Goal: Task Accomplishment & Management: Manage account settings

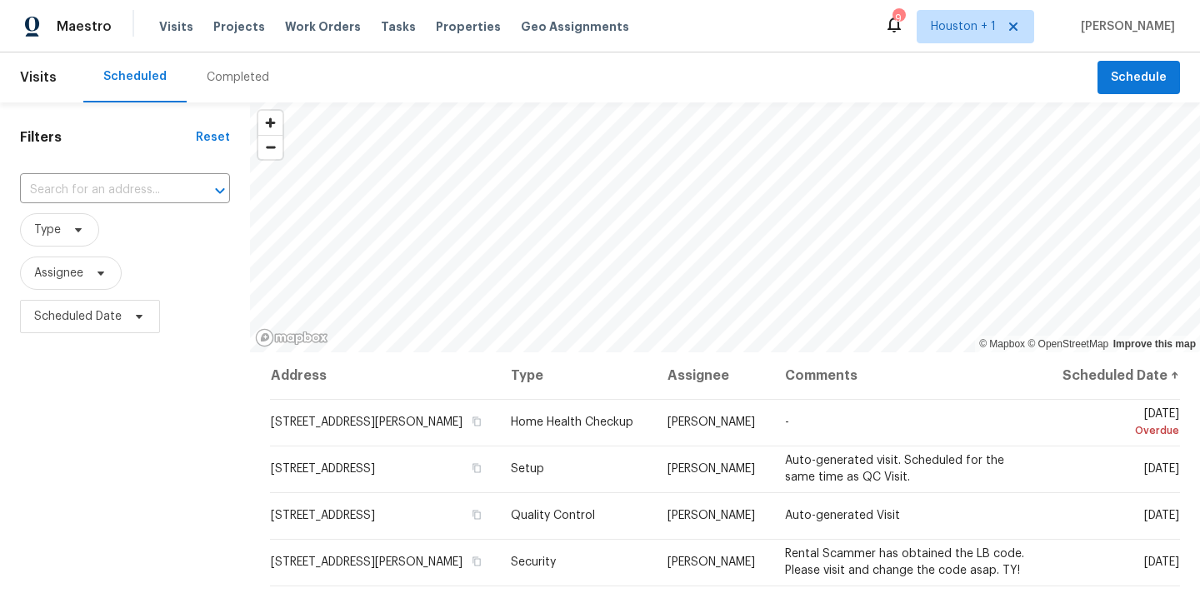
click at [228, 80] on div "Completed" at bounding box center [238, 77] width 63 height 17
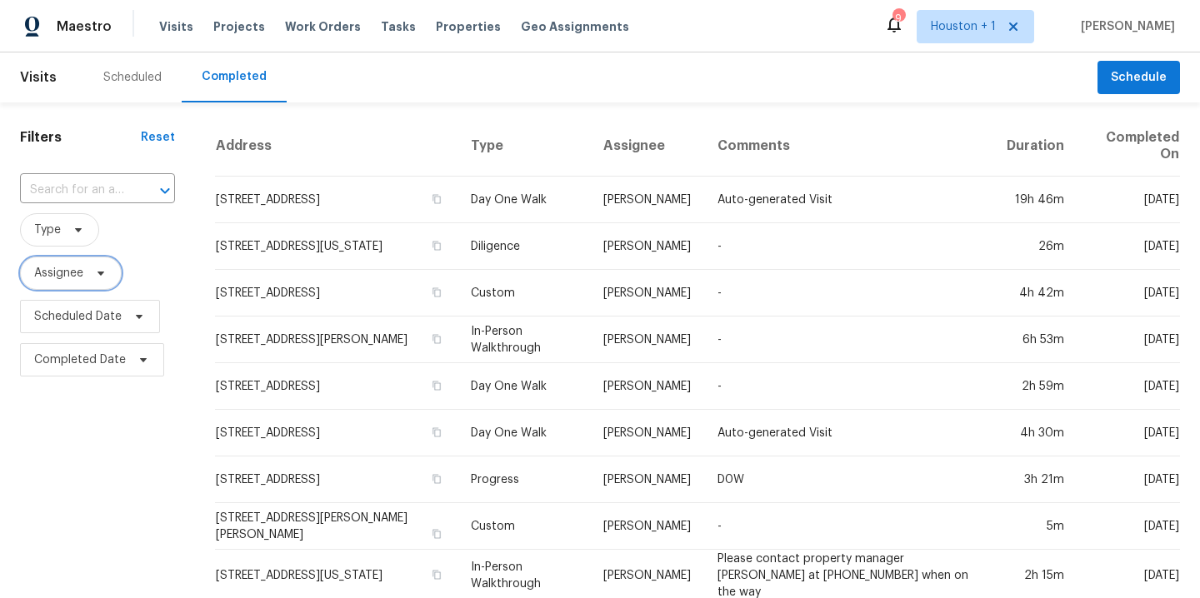
click at [81, 278] on span "Assignee" at bounding box center [58, 273] width 49 height 17
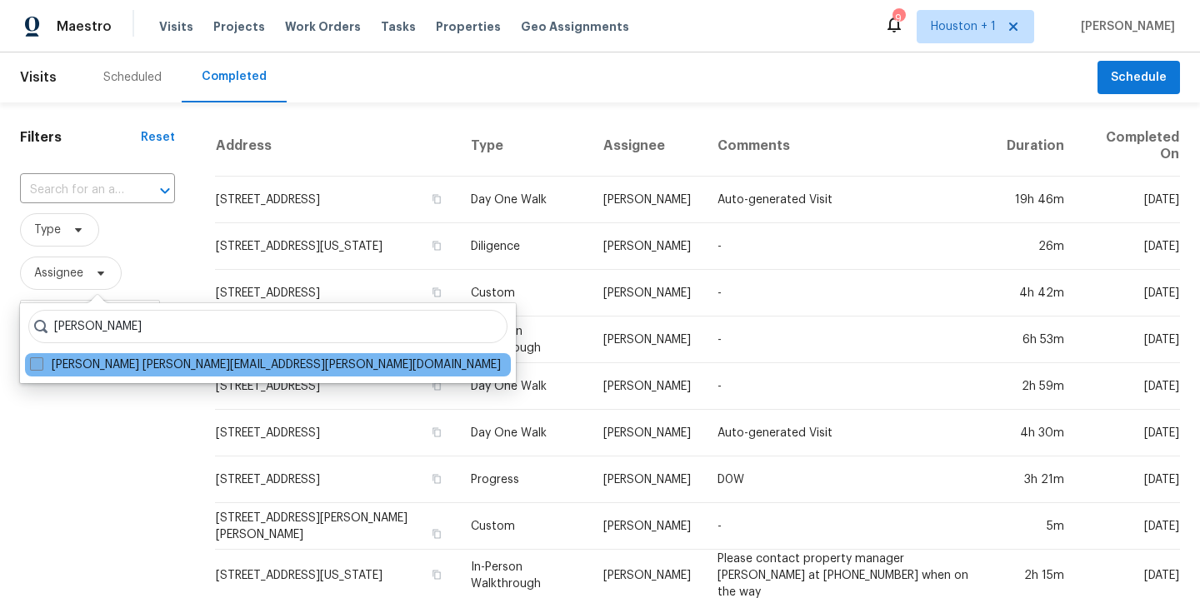
type input "luis cha"
click at [183, 364] on label "Luis Chavez luis.chavez@opendoor.com" at bounding box center [265, 365] width 471 height 17
click at [41, 364] on input "Luis Chavez luis.chavez@opendoor.com" at bounding box center [35, 362] width 11 height 11
checkbox input "true"
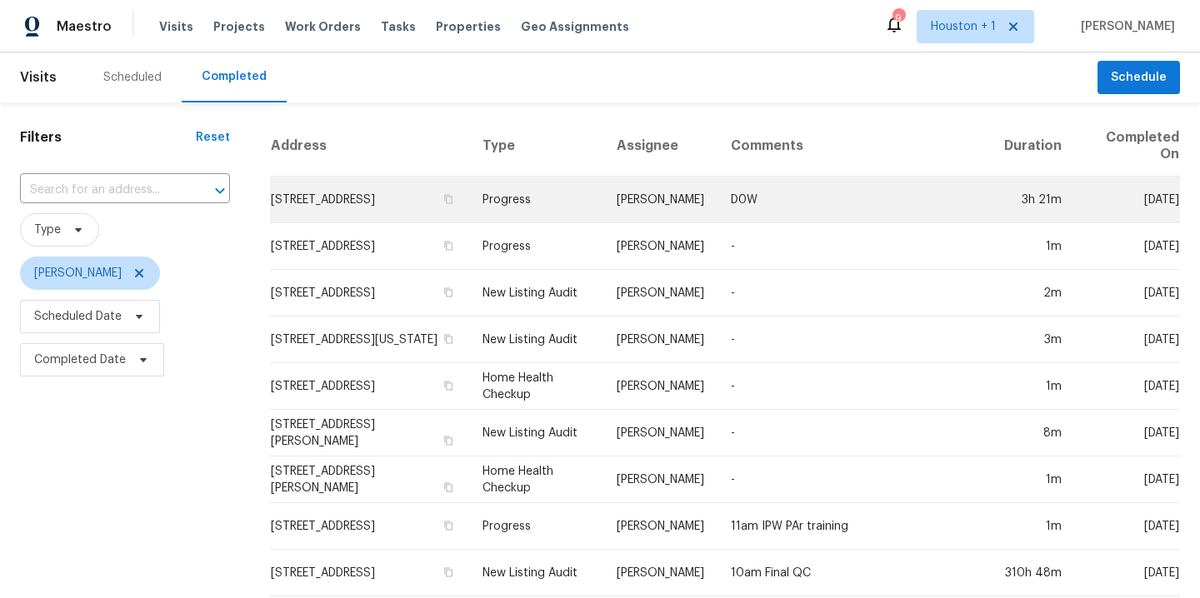
click at [603, 198] on td "Progress" at bounding box center [536, 200] width 134 height 47
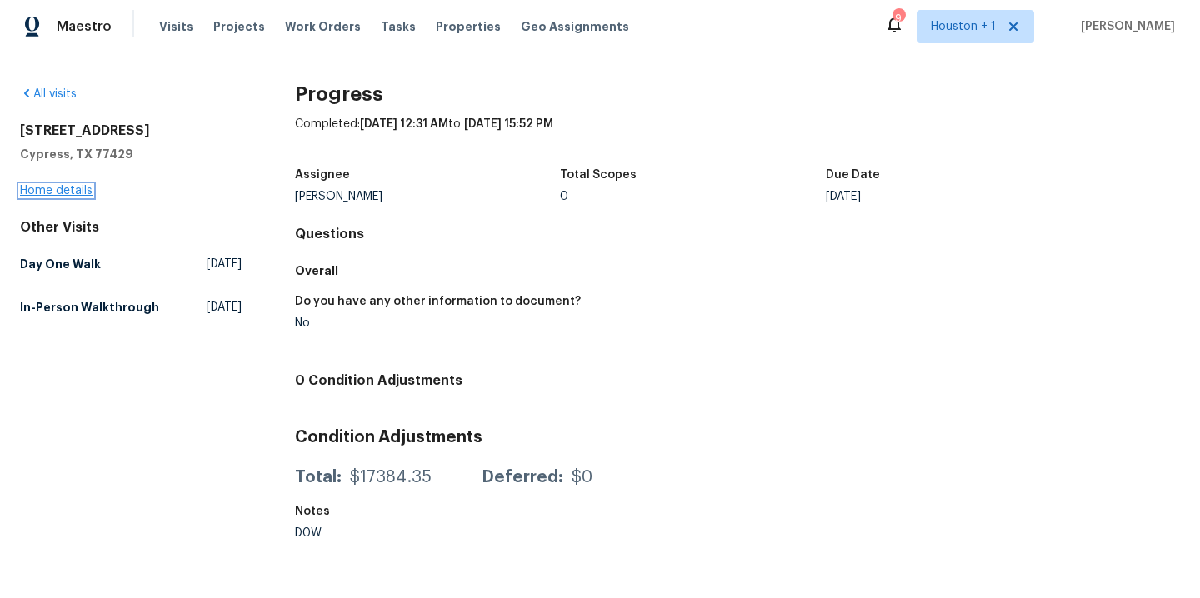
click at [57, 189] on link "Home details" at bounding box center [56, 191] width 73 height 12
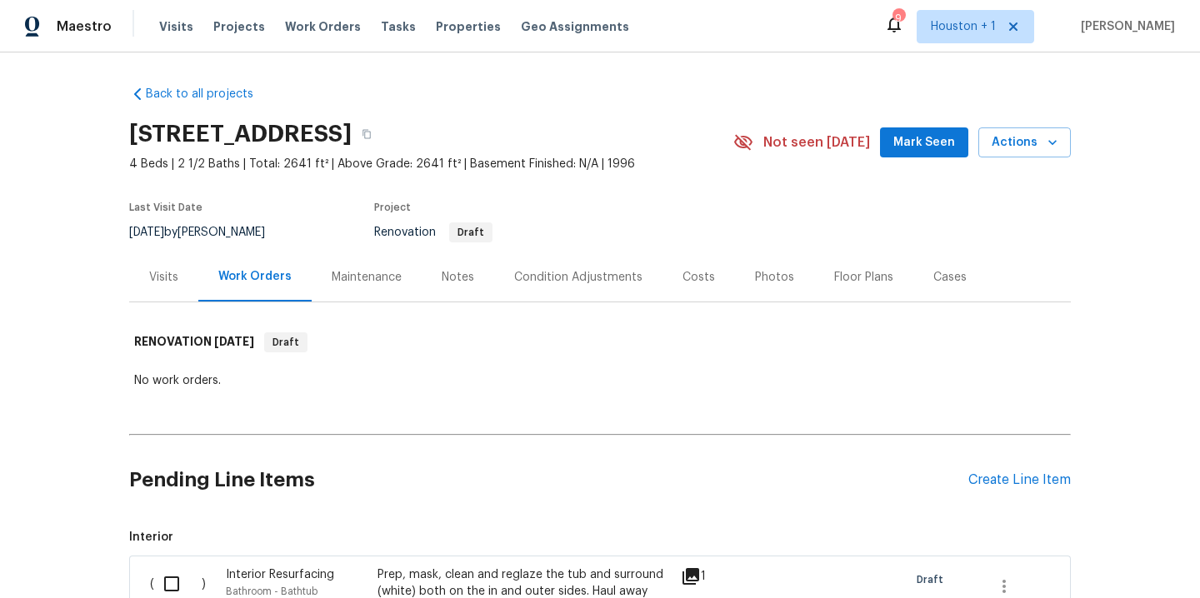
click at [458, 276] on div "Notes" at bounding box center [458, 277] width 33 height 17
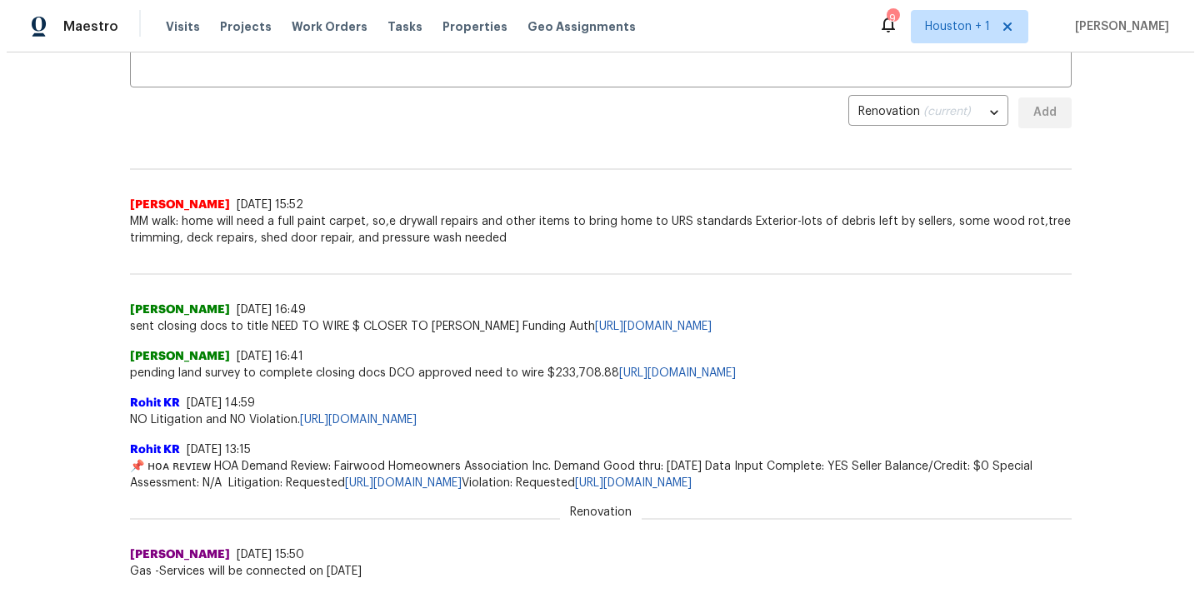
scroll to position [343, 0]
click at [170, 26] on span "Visits" at bounding box center [176, 26] width 34 height 17
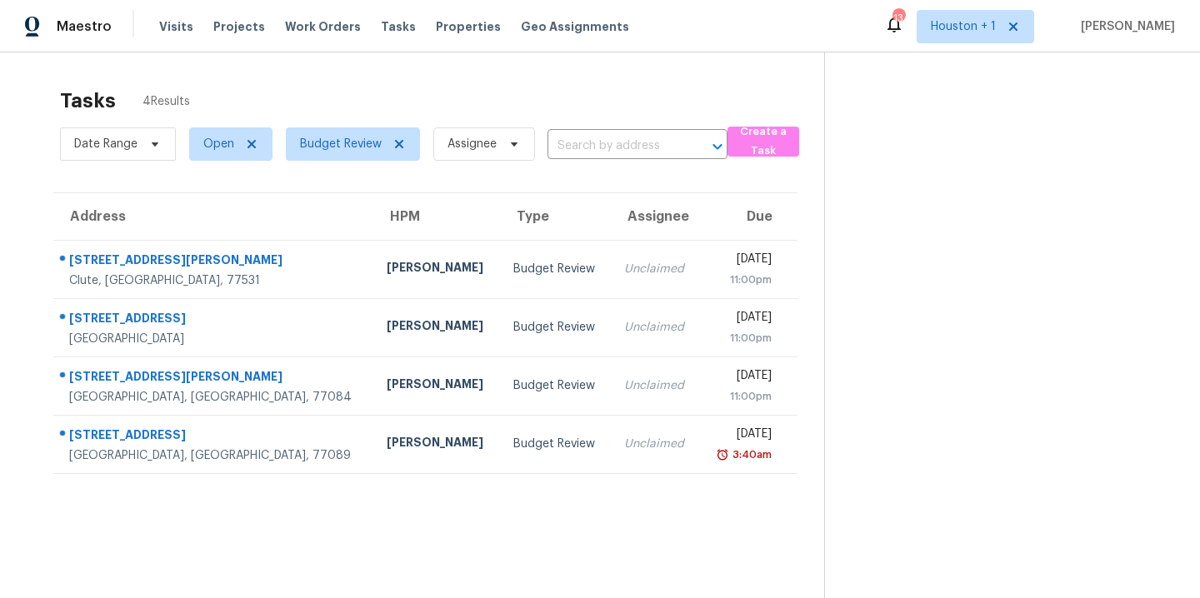
scroll to position [53, 0]
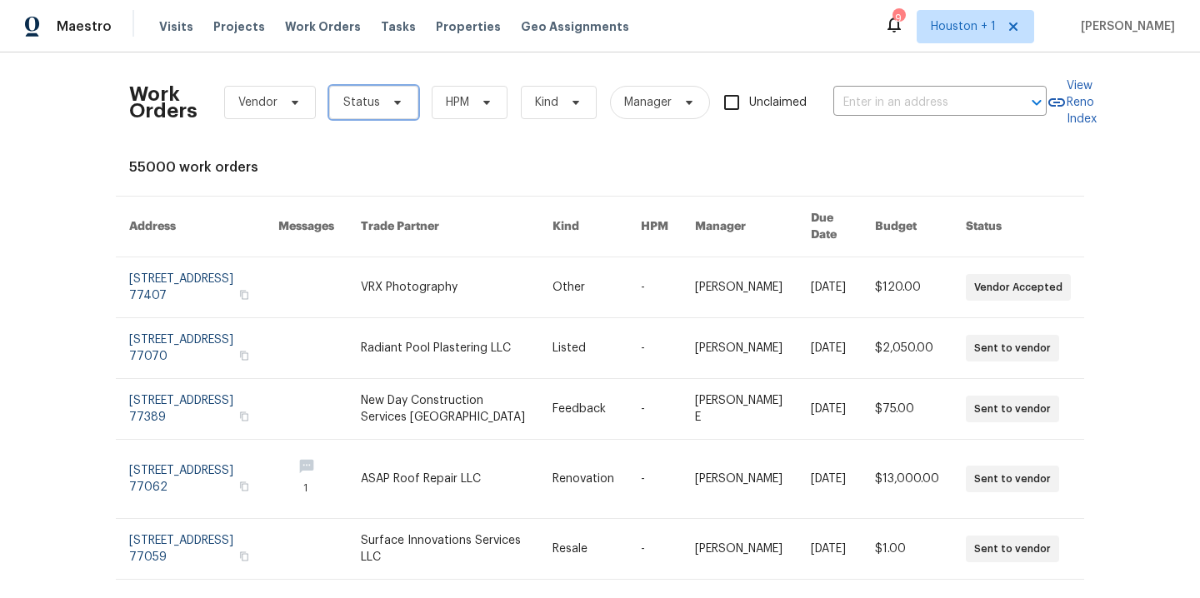
click at [391, 106] on icon at bounding box center [397, 102] width 13 height 13
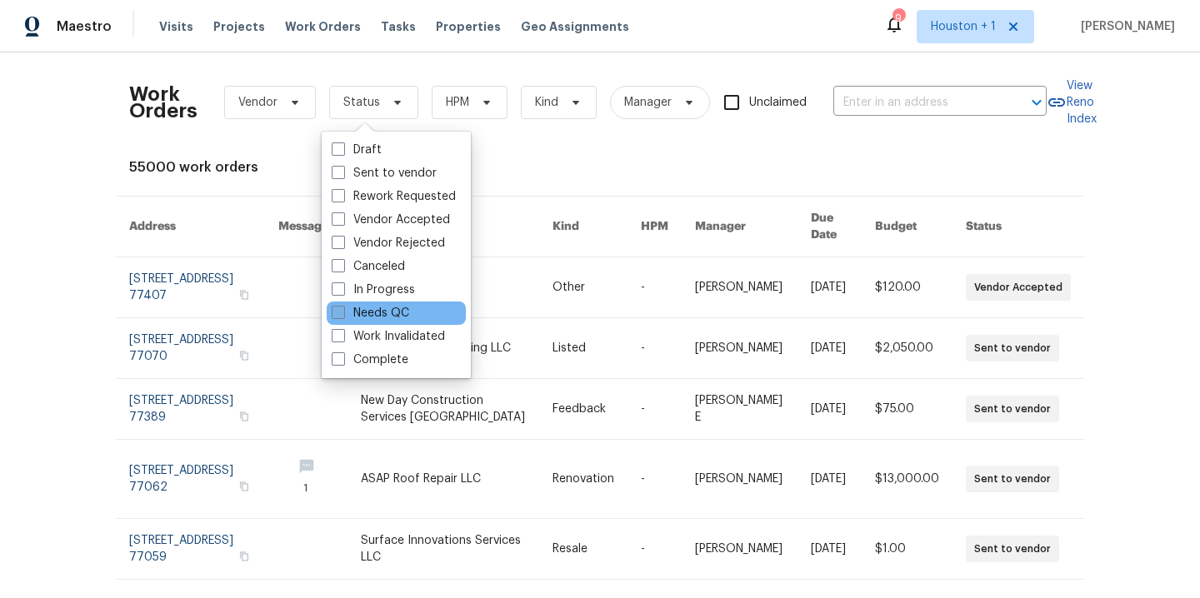
click at [394, 317] on label "Needs QC" at bounding box center [371, 313] width 78 height 17
click at [343, 316] on input "Needs QC" at bounding box center [337, 310] width 11 height 11
checkbox input "true"
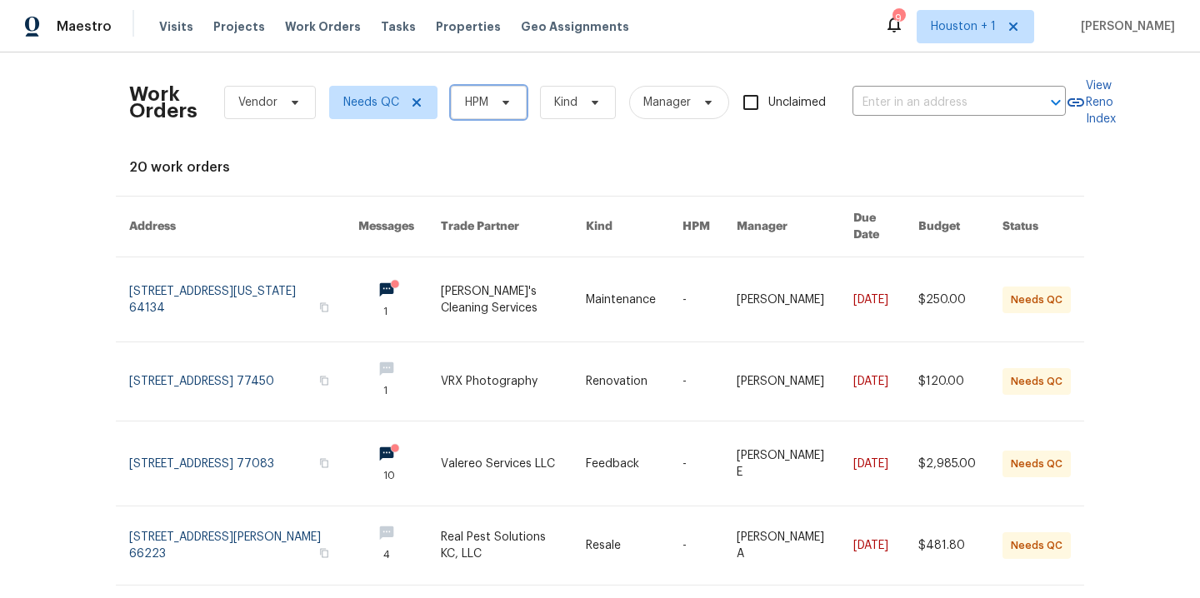
click at [473, 93] on span "HPM" at bounding box center [489, 102] width 76 height 33
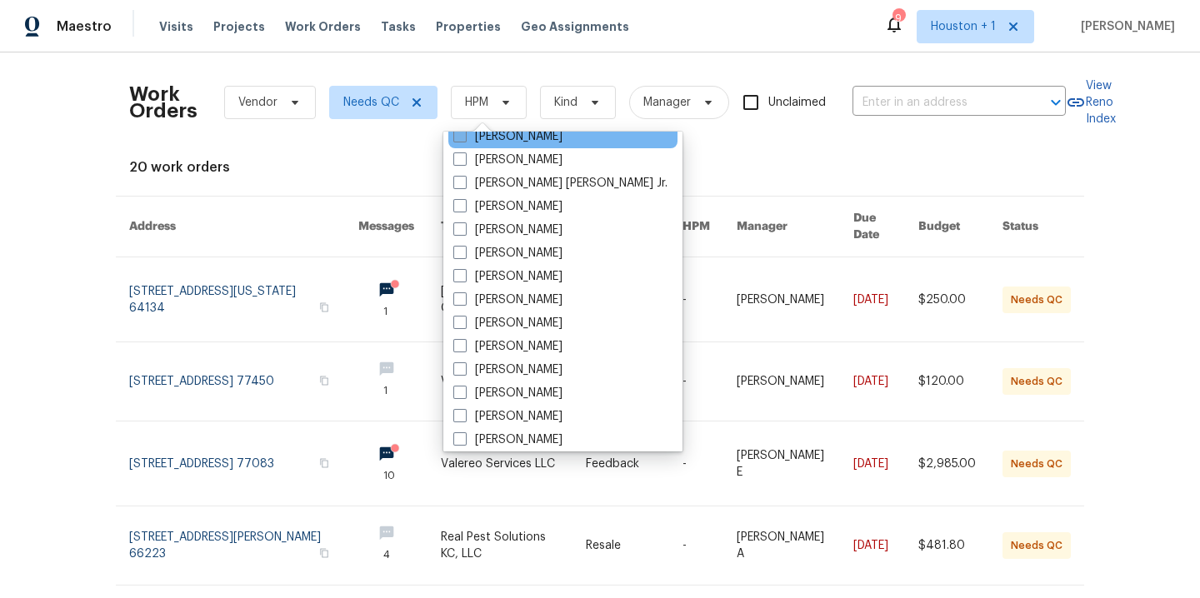
click at [526, 136] on label "[PERSON_NAME]" at bounding box center [507, 136] width 109 height 17
click at [464, 136] on input "[PERSON_NAME]" at bounding box center [458, 133] width 11 height 11
checkbox input "true"
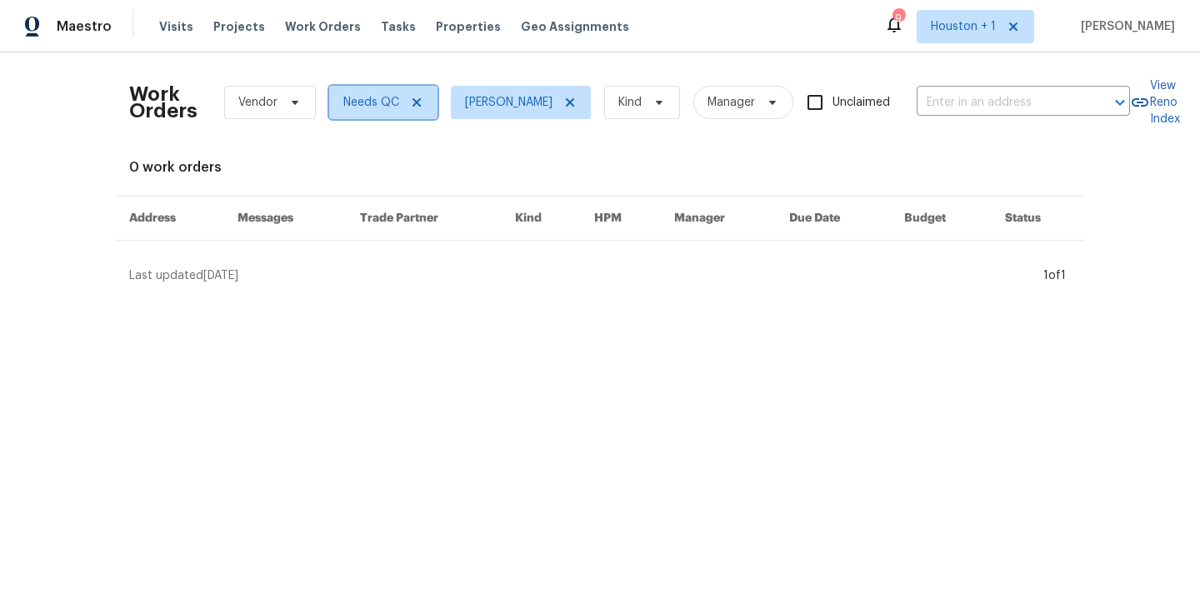
click at [413, 103] on icon at bounding box center [417, 102] width 8 height 8
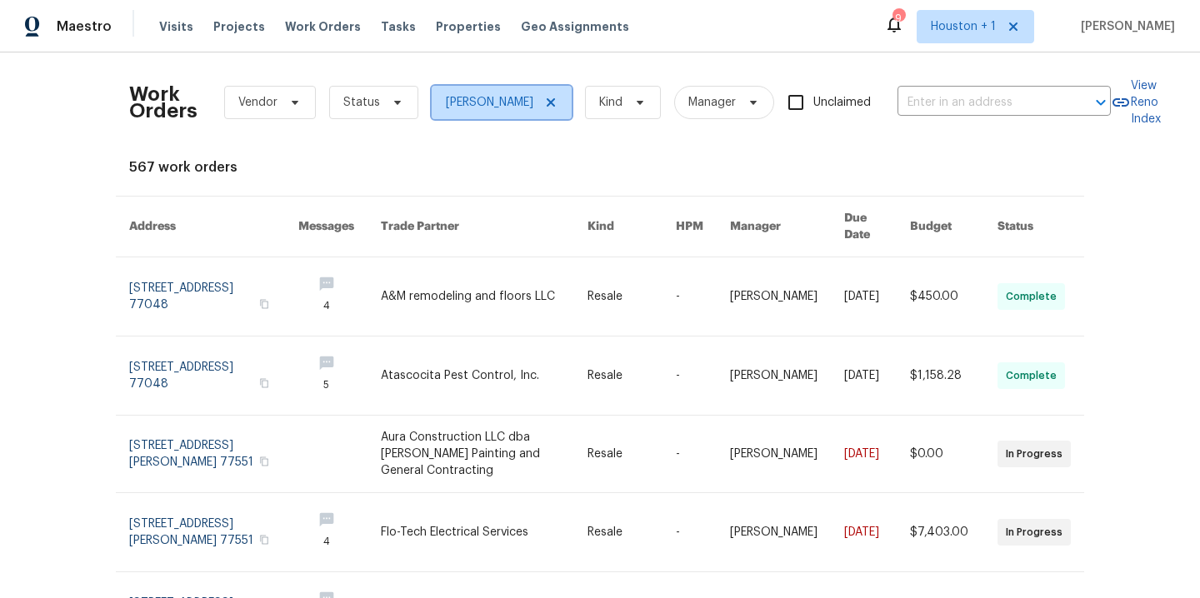
click at [526, 109] on span "[PERSON_NAME]" at bounding box center [502, 102] width 140 height 33
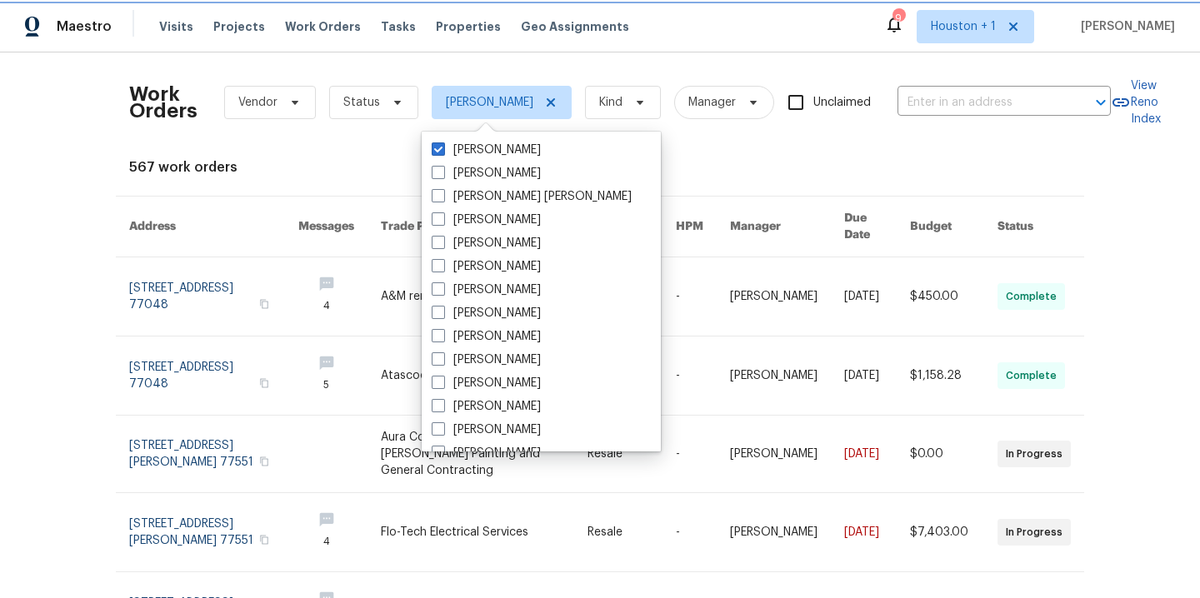
click at [544, 104] on icon at bounding box center [550, 102] width 13 height 13
checkbox input "false"
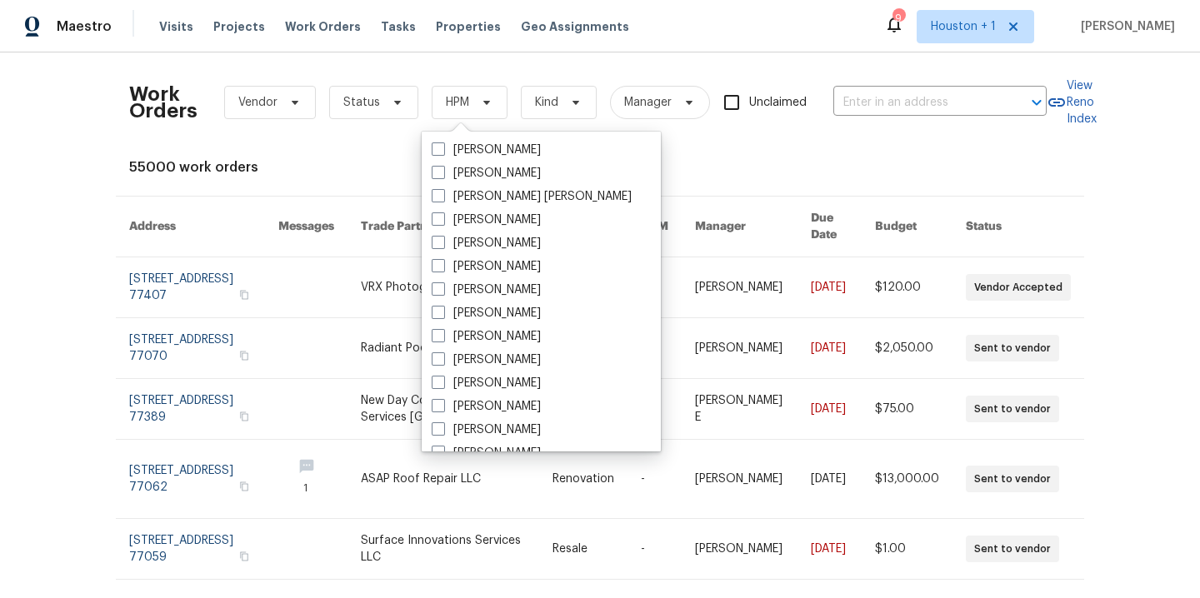
click at [26, 171] on div "Work Orders Vendor Status HPM Kind Manager Unclaimed ​ View Reno Index 55000 wo…" at bounding box center [600, 326] width 1200 height 546
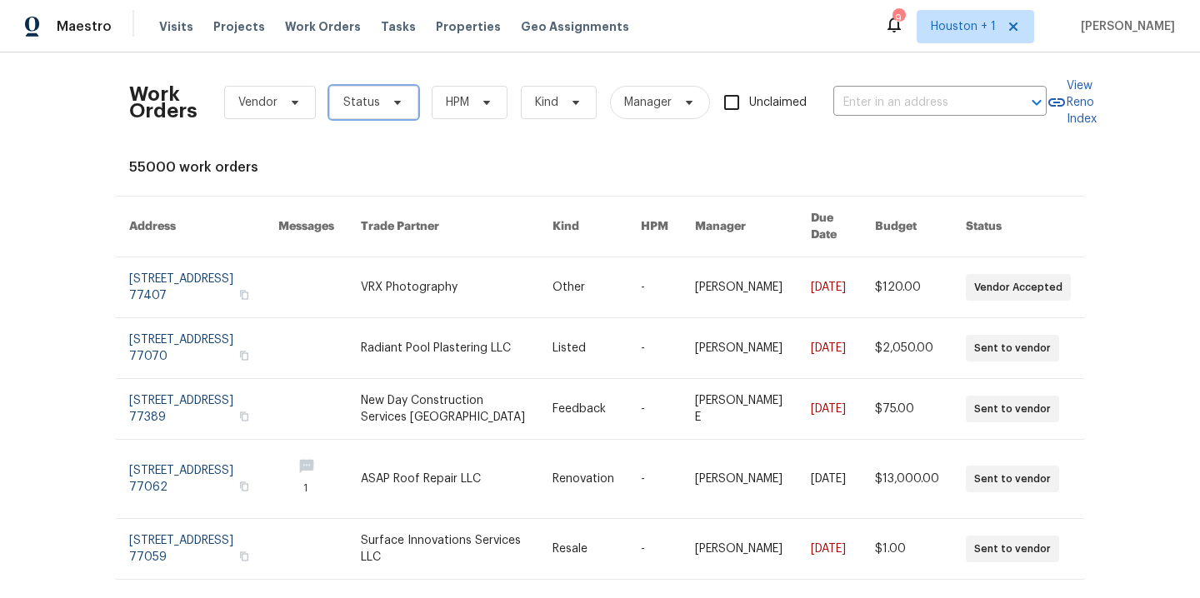
click at [398, 116] on span "Status" at bounding box center [373, 102] width 89 height 33
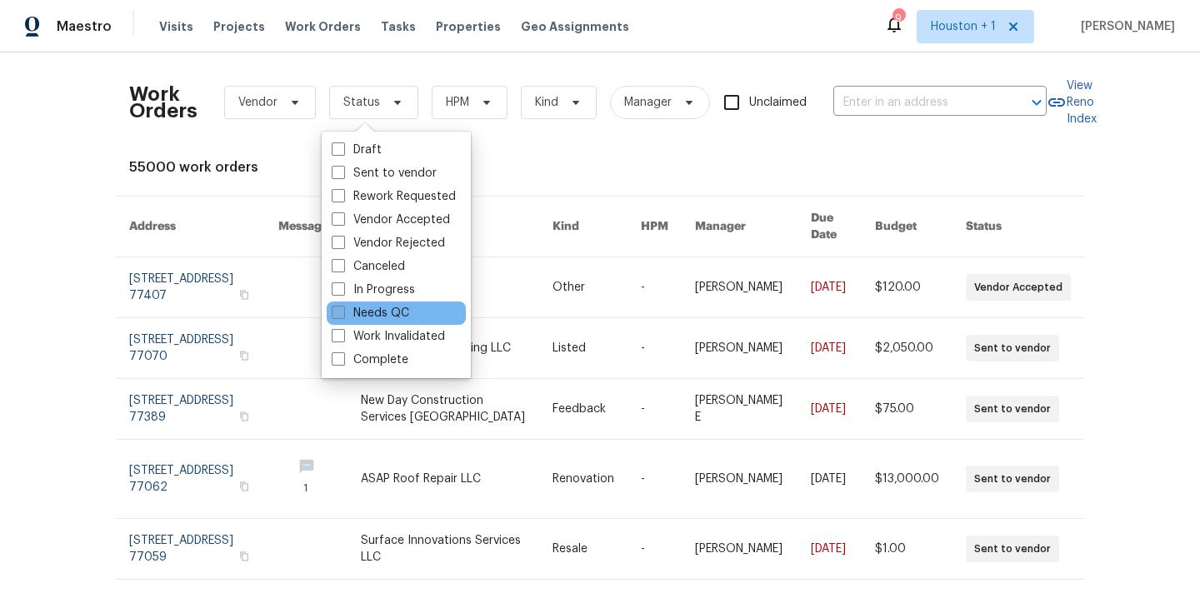
click at [394, 308] on label "Needs QC" at bounding box center [371, 313] width 78 height 17
click at [343, 308] on input "Needs QC" at bounding box center [337, 310] width 11 height 11
checkbox input "true"
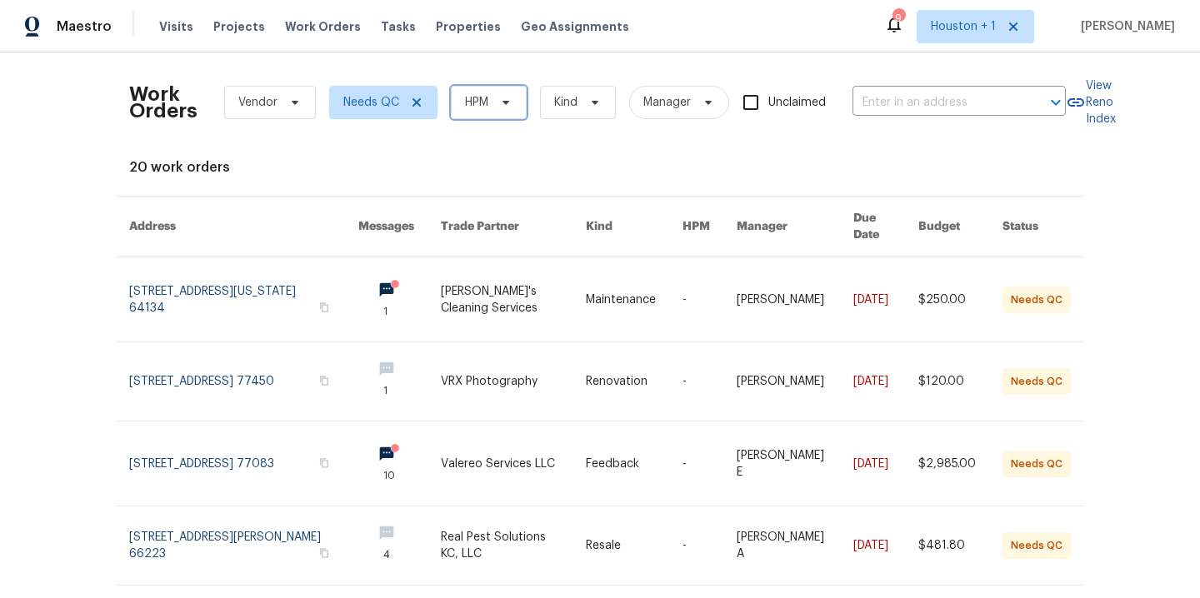
click at [477, 88] on span "HPM" at bounding box center [489, 102] width 76 height 33
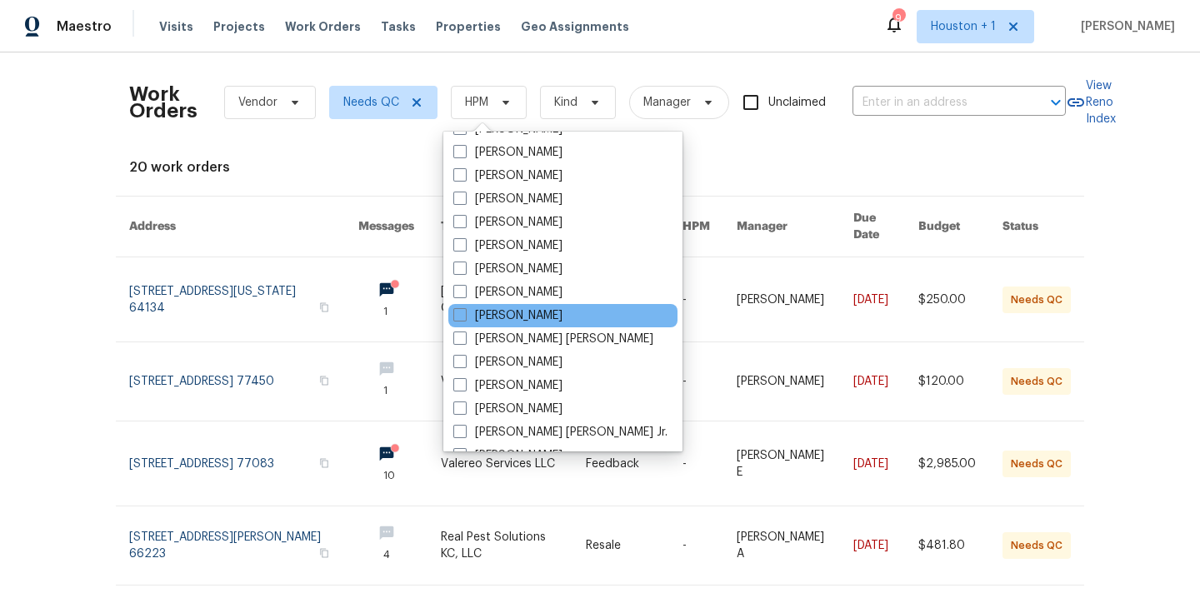
scroll to position [296, 0]
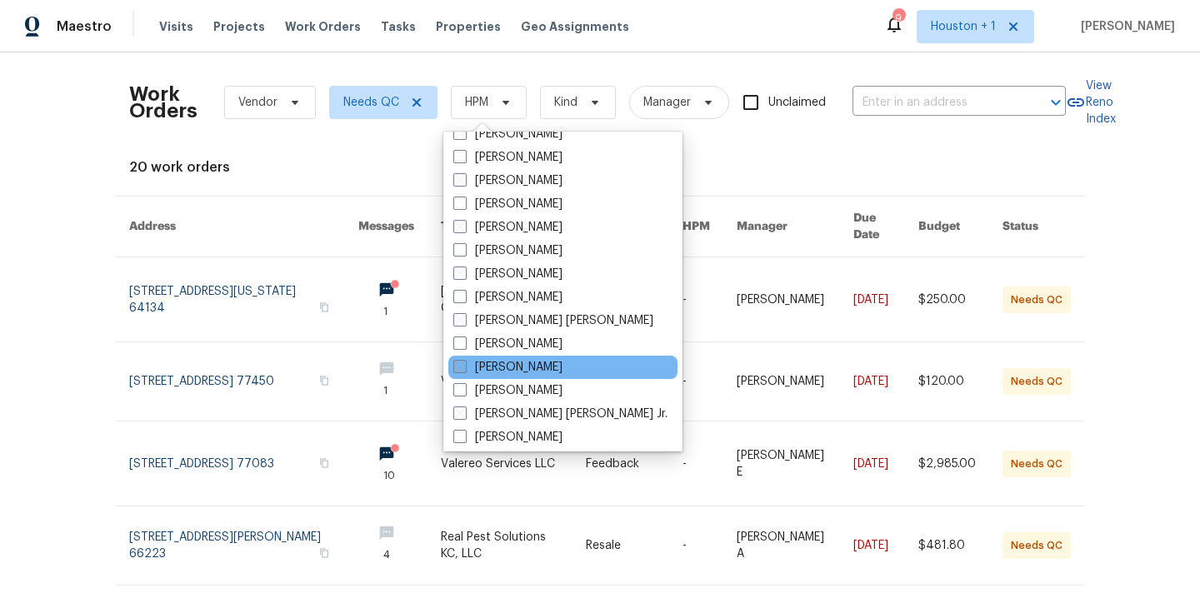
click at [517, 372] on label "[PERSON_NAME]" at bounding box center [507, 367] width 109 height 17
click at [464, 370] on input "[PERSON_NAME]" at bounding box center [458, 364] width 11 height 11
checkbox input "true"
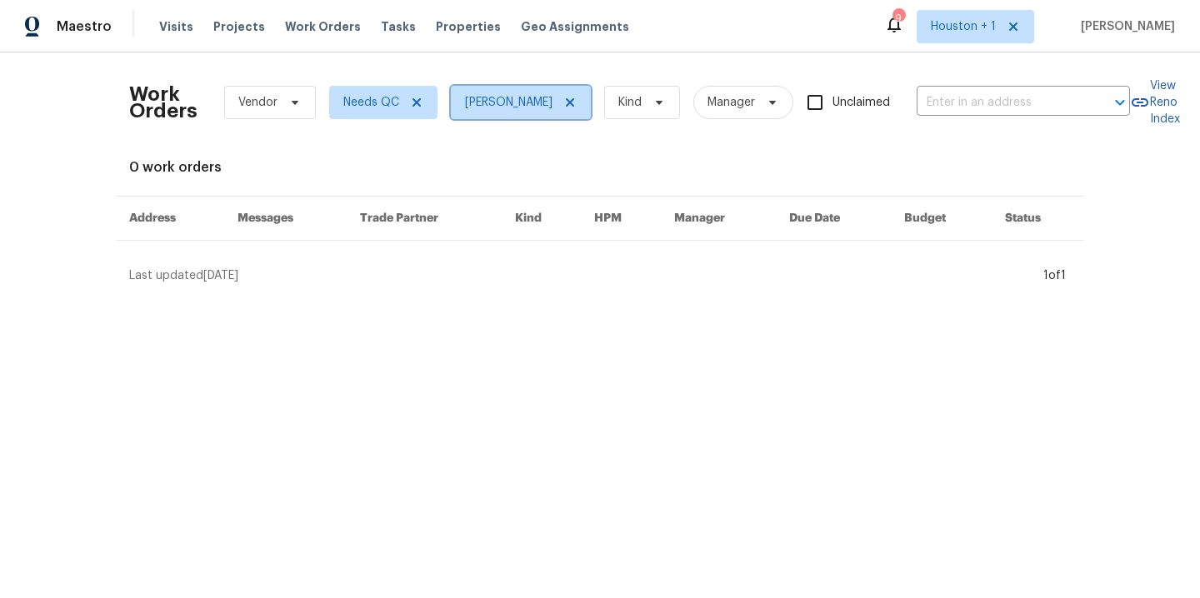
click at [566, 102] on icon at bounding box center [570, 102] width 8 height 8
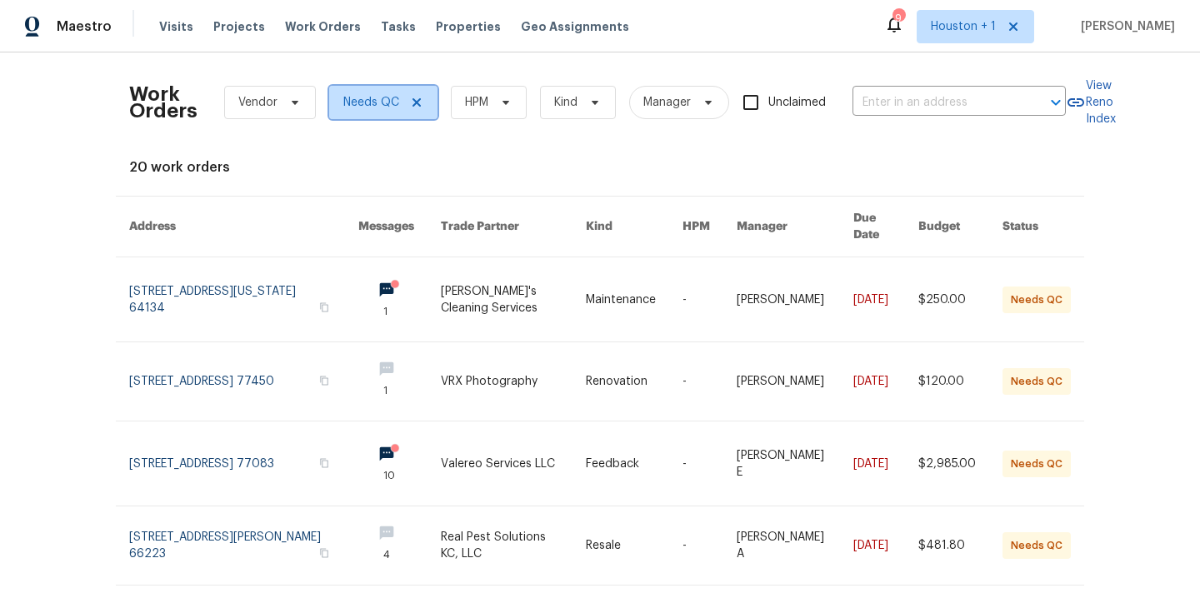
click at [413, 104] on icon at bounding box center [417, 102] width 8 height 8
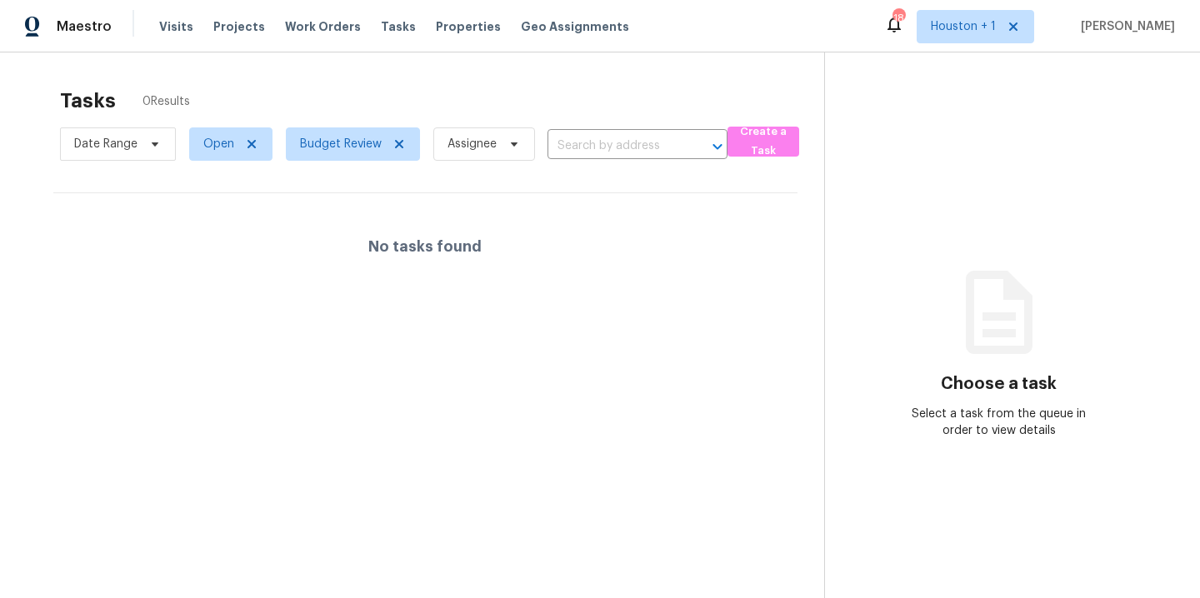
click at [351, 81] on div "Tasks 0 Results" at bounding box center [442, 100] width 764 height 43
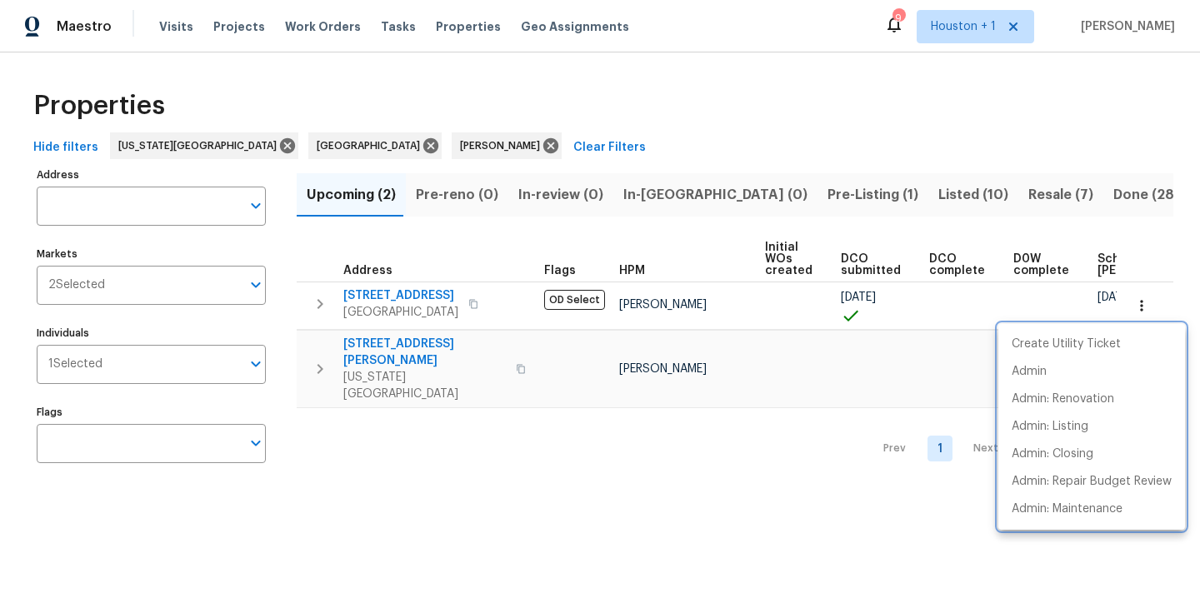
click at [506, 84] on div at bounding box center [600, 299] width 1200 height 598
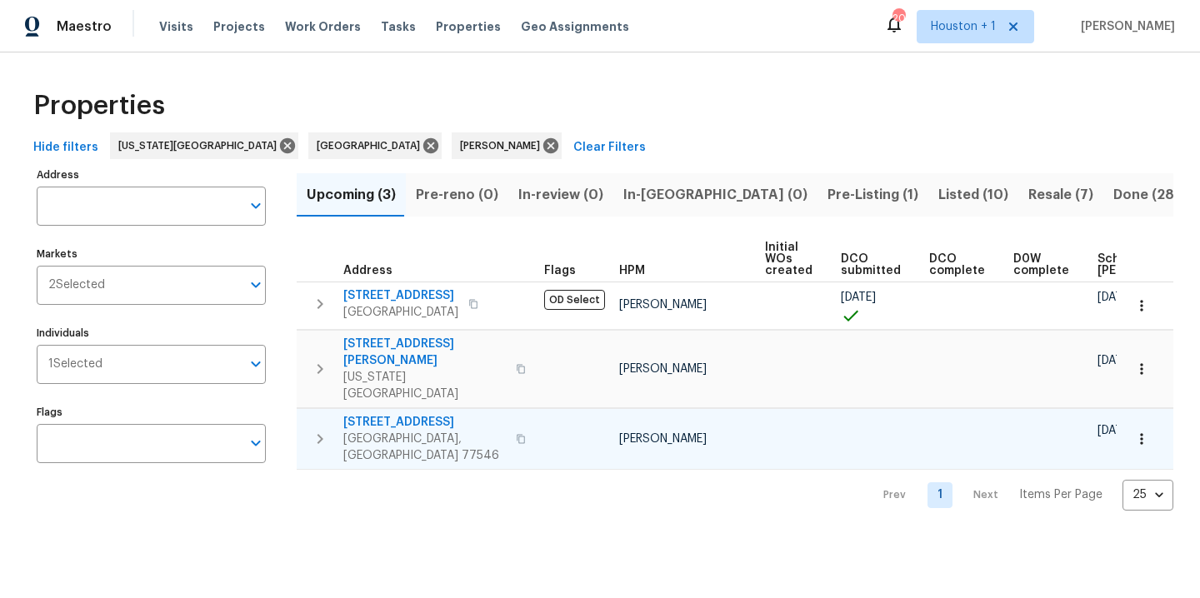
click at [1133, 431] on icon "button" at bounding box center [1141, 439] width 17 height 17
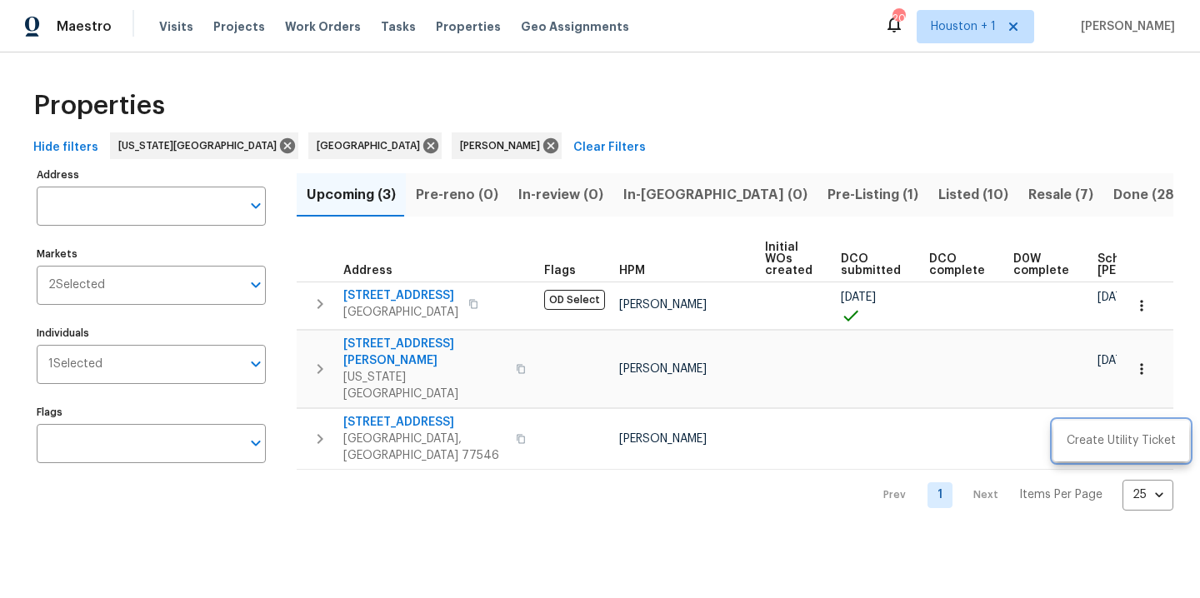
click at [653, 488] on div at bounding box center [600, 299] width 1200 height 598
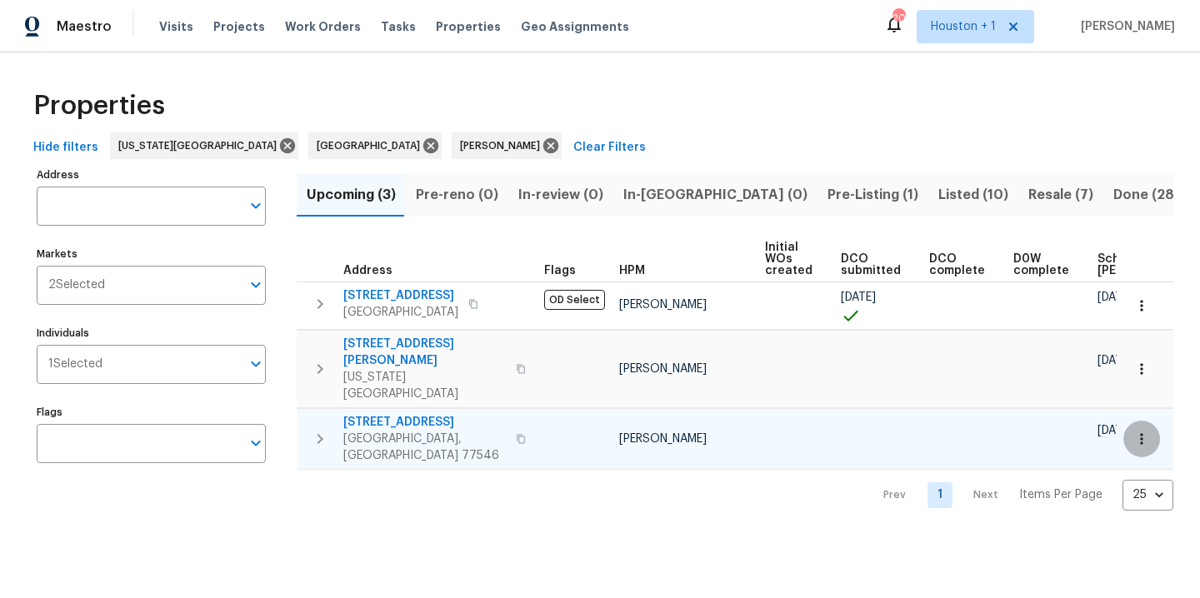
click at [1133, 431] on icon "button" at bounding box center [1141, 439] width 17 height 17
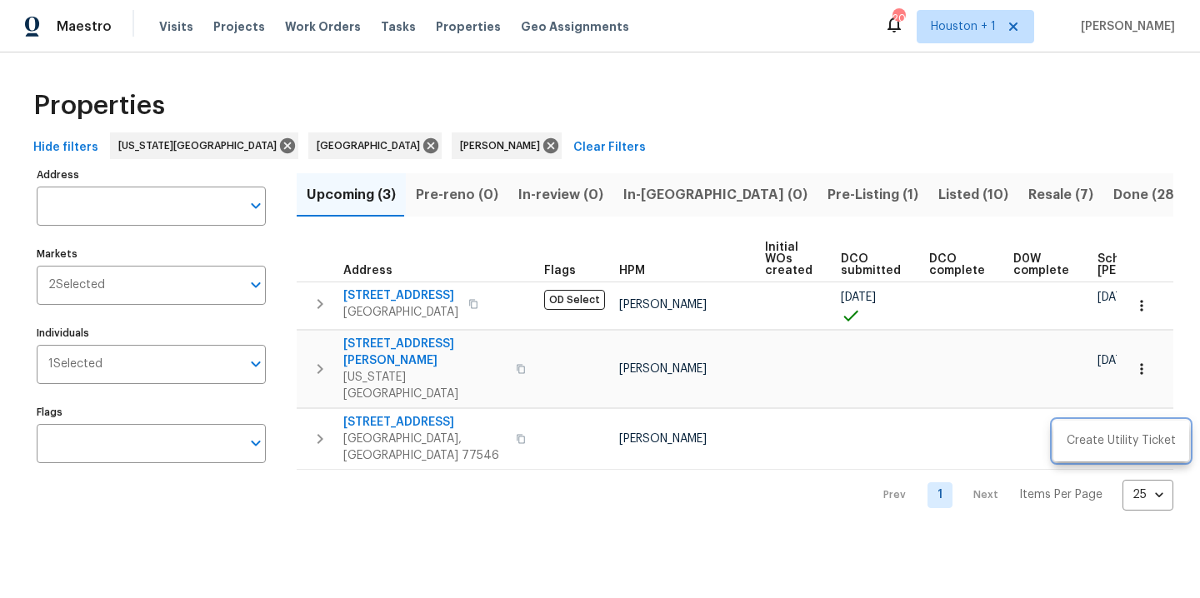
click at [544, 533] on div at bounding box center [600, 299] width 1200 height 598
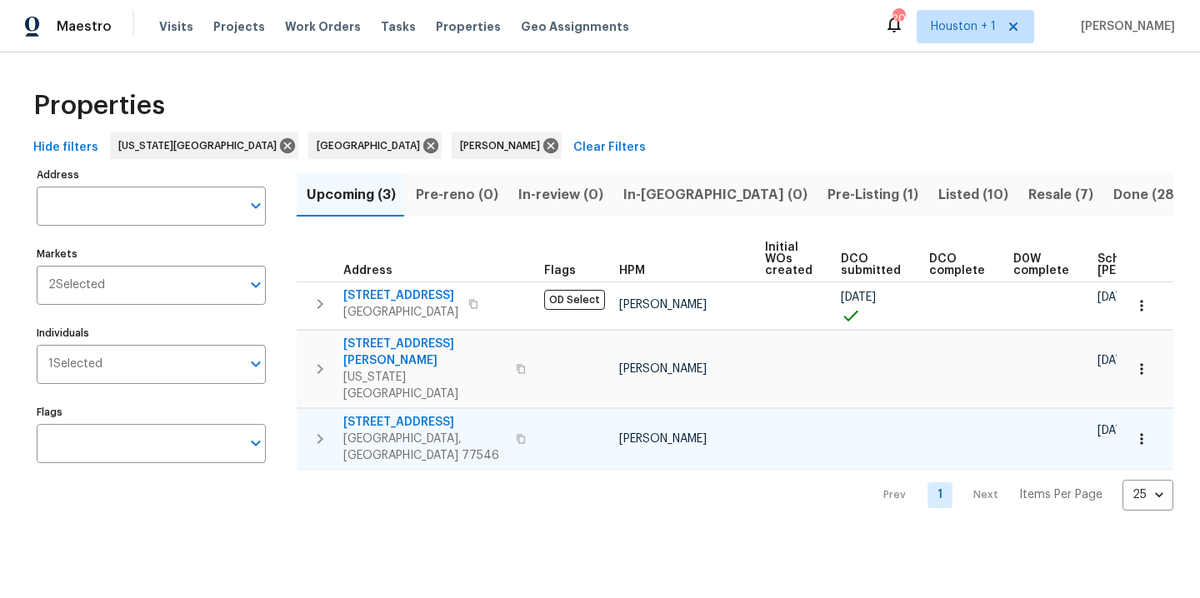
click at [389, 414] on span "[STREET_ADDRESS]" at bounding box center [424, 422] width 163 height 17
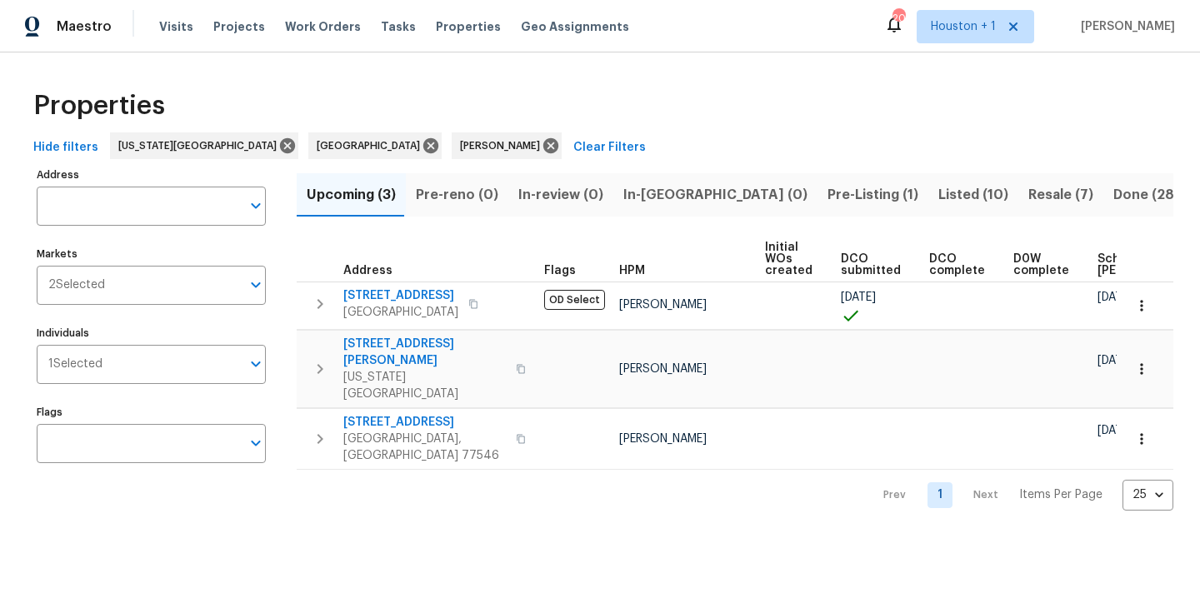
click at [693, 123] on div "Properties" at bounding box center [600, 105] width 1147 height 53
click at [634, 62] on div "Properties Hide filters Kansas City Houston Navid Ranjbar Clear Filters Address…" at bounding box center [600, 295] width 1200 height 485
click at [855, 119] on div "Properties" at bounding box center [600, 105] width 1147 height 53
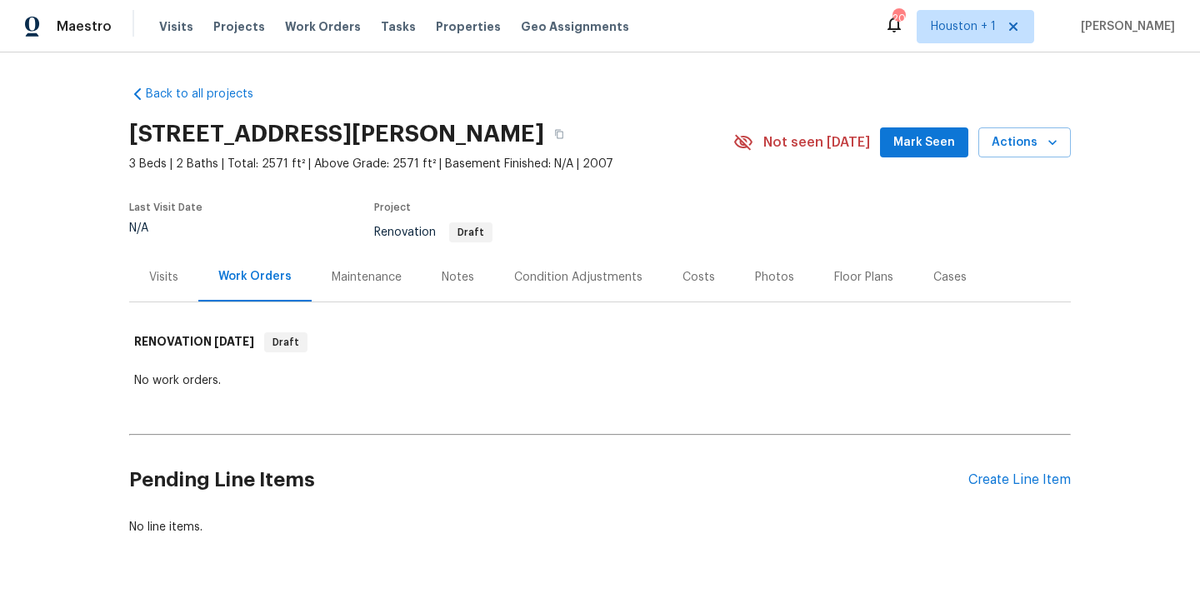
click at [163, 277] on div "Visits" at bounding box center [163, 277] width 29 height 17
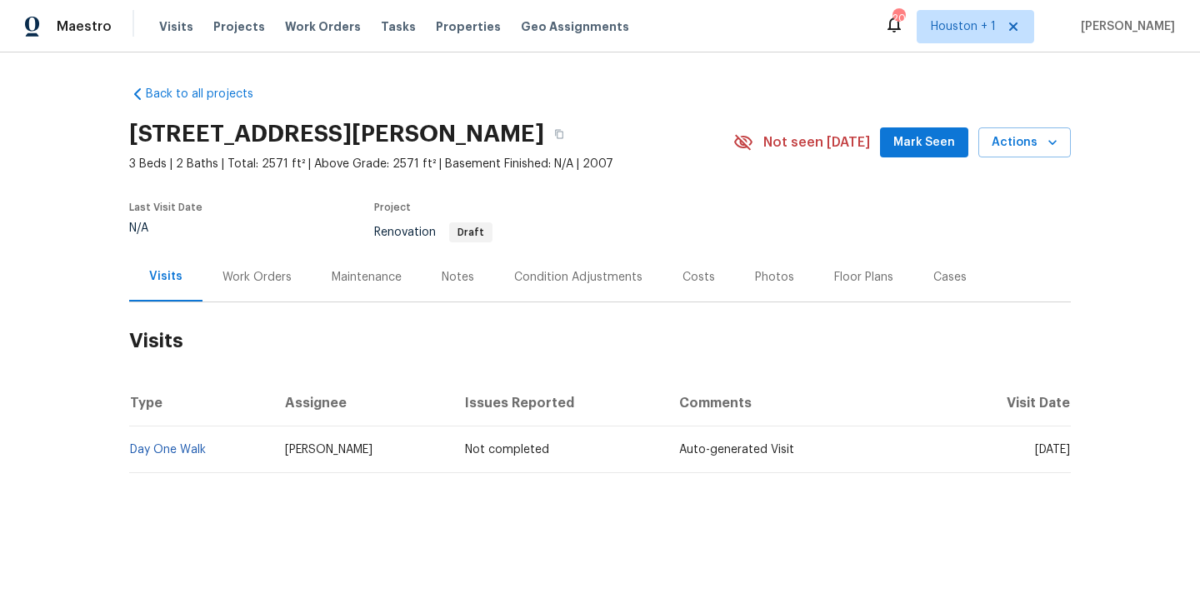
click at [524, 275] on div "Condition Adjustments" at bounding box center [578, 277] width 128 height 17
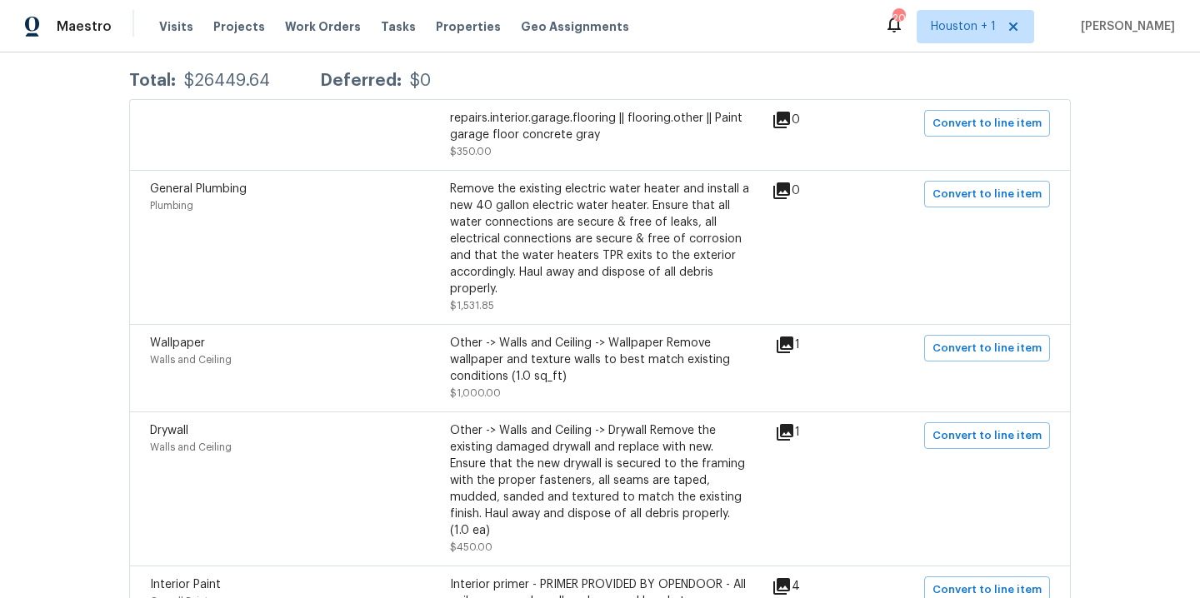
scroll to position [327, 0]
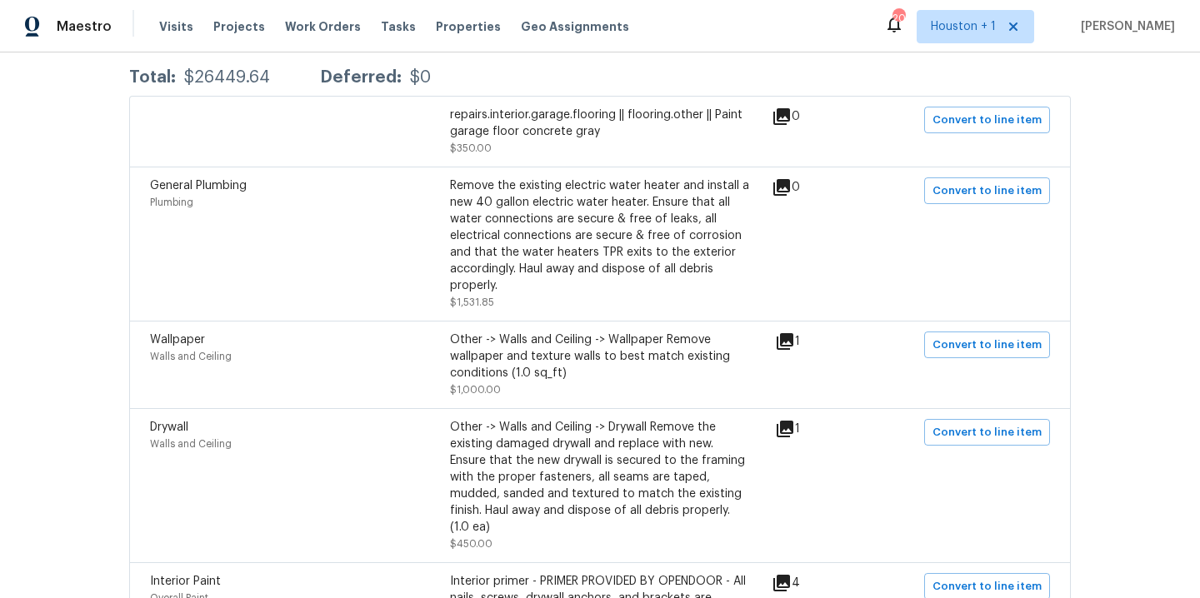
click at [577, 373] on div "Other -> Walls and Ceiling -> Wallpaper Remove wallpaper and texture walls to b…" at bounding box center [600, 357] width 300 height 50
click at [568, 348] on div "Other -> Walls and Ceiling -> Wallpaper Remove wallpaper and texture walls to b…" at bounding box center [600, 357] width 300 height 50
click at [788, 338] on icon at bounding box center [785, 341] width 17 height 17
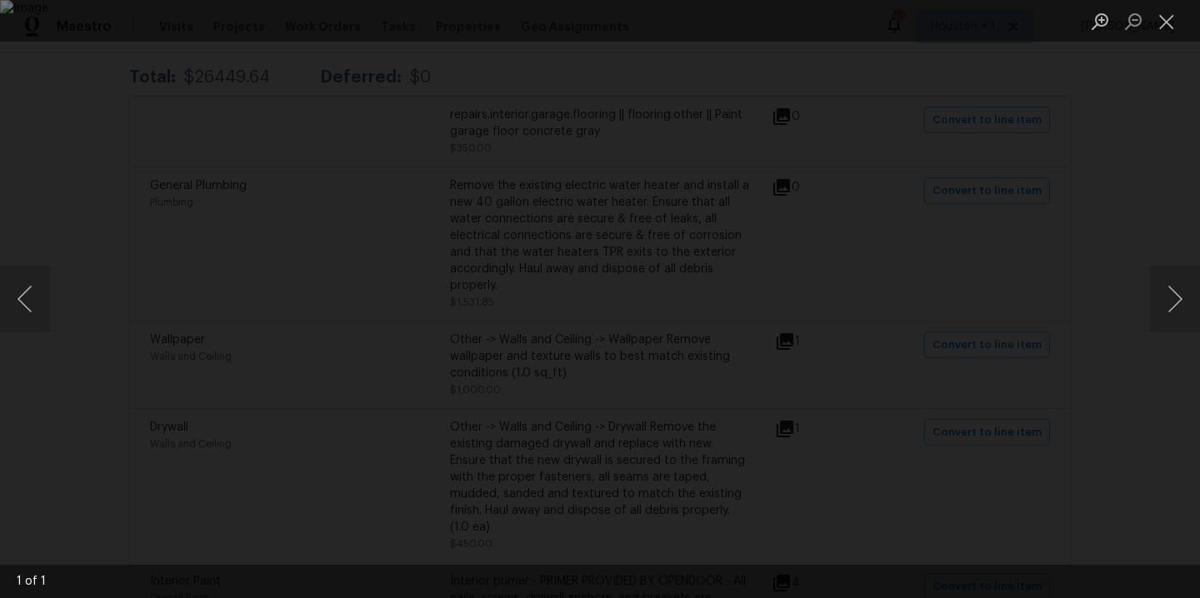
click at [1078, 191] on div "Lightbox" at bounding box center [600, 299] width 1200 height 598
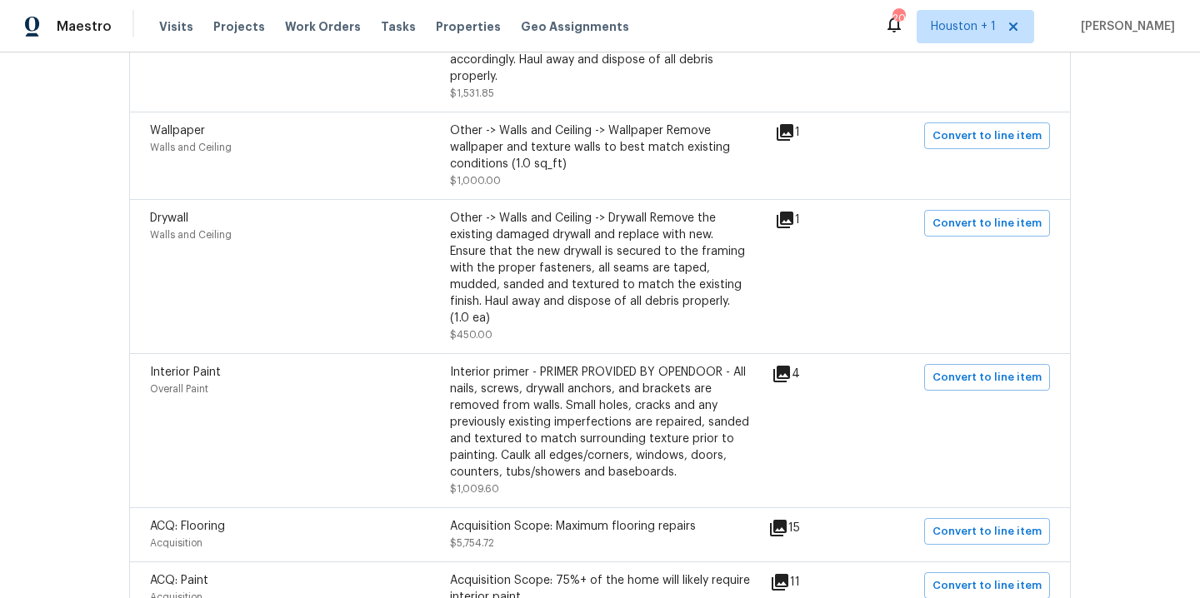
scroll to position [538, 0]
click at [696, 428] on div "Interior primer - PRIMER PROVIDED BY OPENDOOR - All nails, screws, drywall anch…" at bounding box center [600, 421] width 300 height 117
click at [786, 377] on icon at bounding box center [782, 373] width 20 height 20
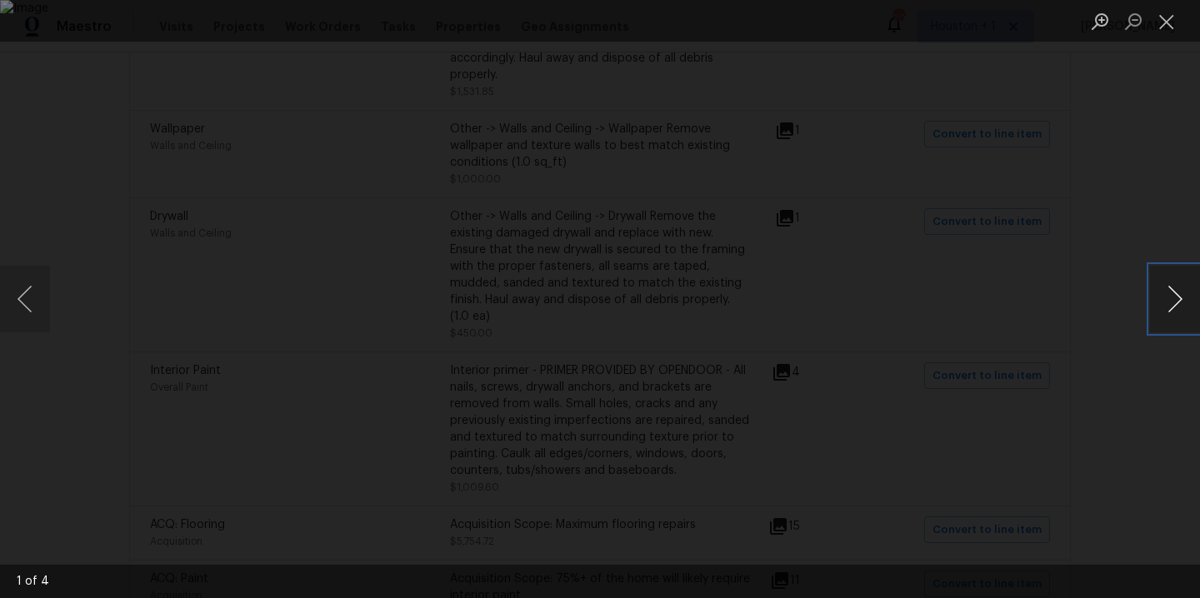
click at [1173, 304] on button "Next image" at bounding box center [1175, 299] width 50 height 67
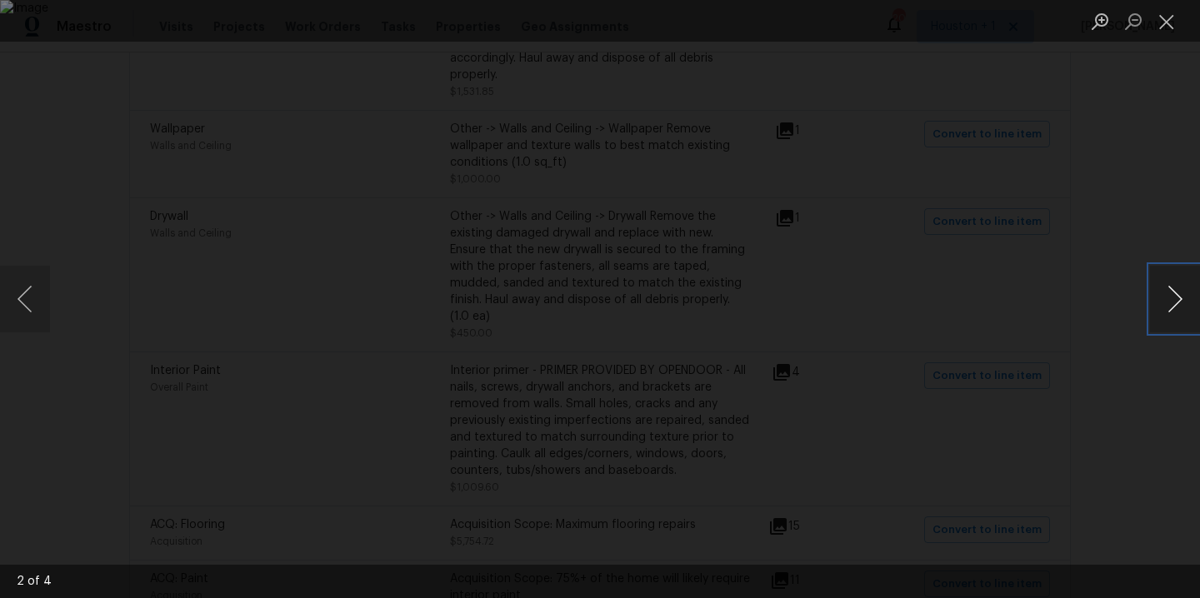
click at [1173, 304] on button "Next image" at bounding box center [1175, 299] width 50 height 67
click at [1099, 168] on div "Lightbox" at bounding box center [600, 299] width 1200 height 598
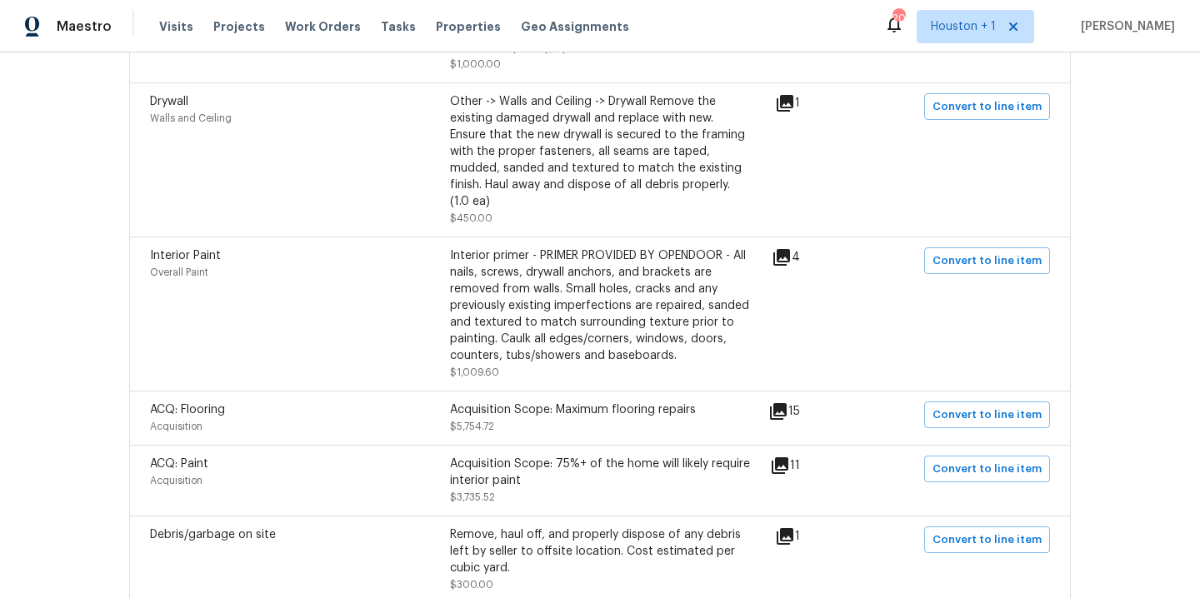
scroll to position [660, 0]
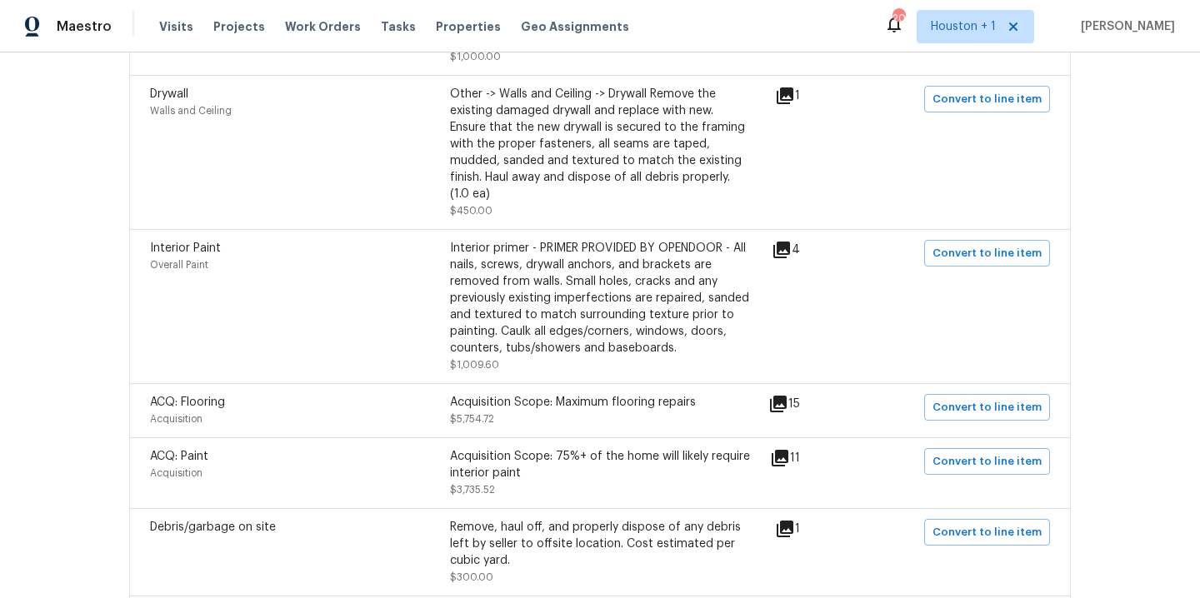
click at [556, 416] on div "Acquisition Scope: Maximum flooring repairs $5,754.72" at bounding box center [600, 410] width 300 height 33
click at [783, 401] on icon at bounding box center [778, 404] width 17 height 17
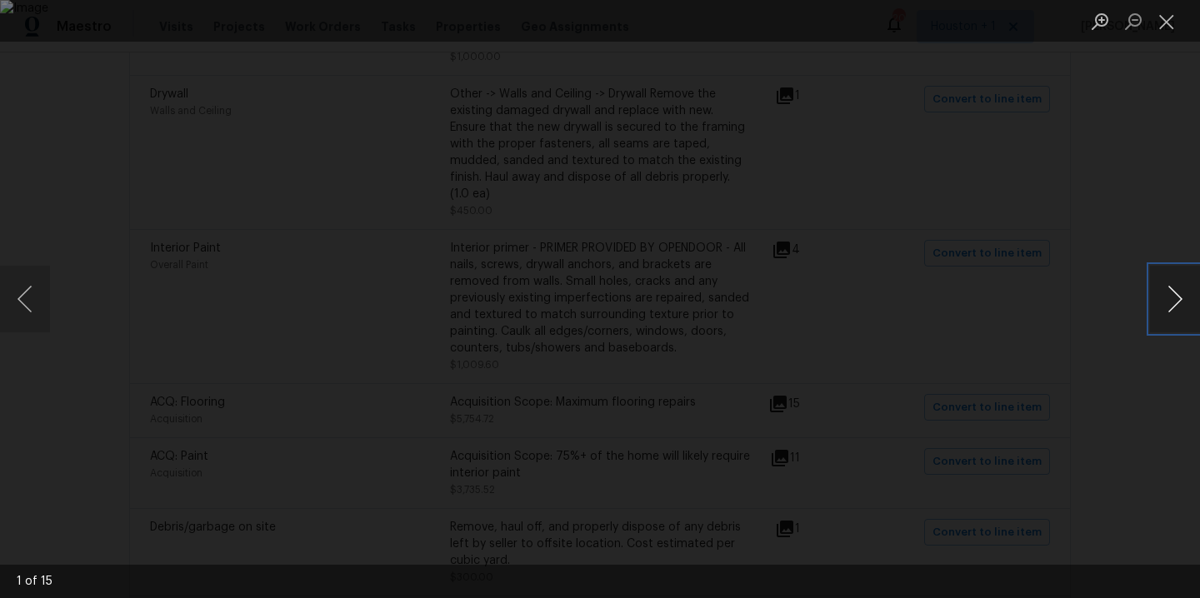
click at [1178, 286] on button "Next image" at bounding box center [1175, 299] width 50 height 67
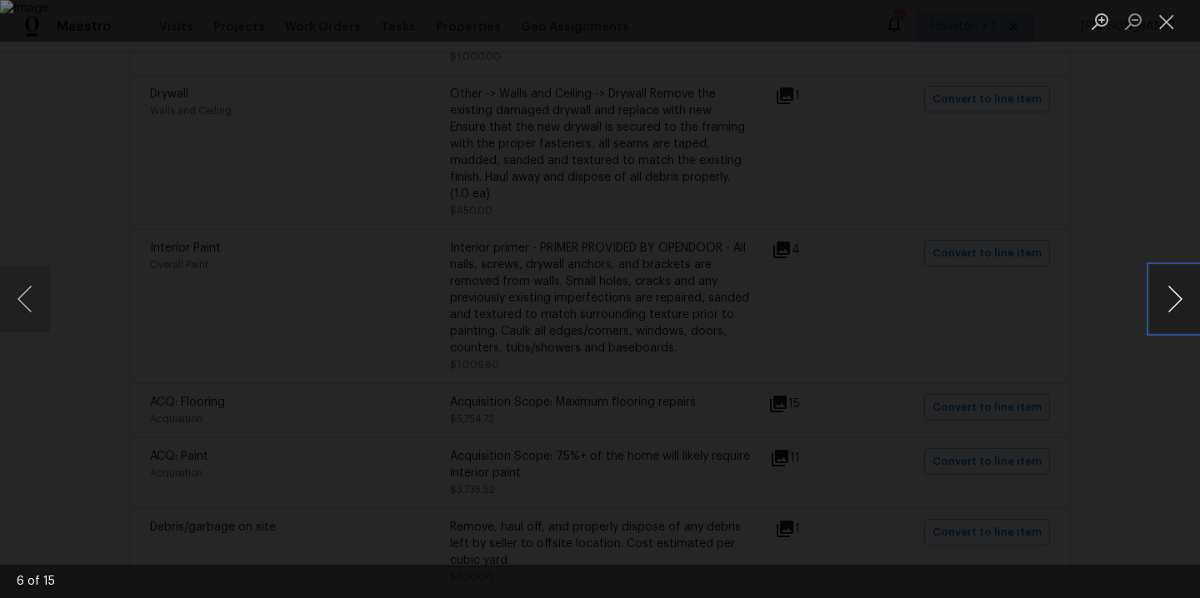
click at [1178, 286] on button "Next image" at bounding box center [1175, 299] width 50 height 67
click at [1152, 222] on div "Lightbox" at bounding box center [600, 299] width 1200 height 598
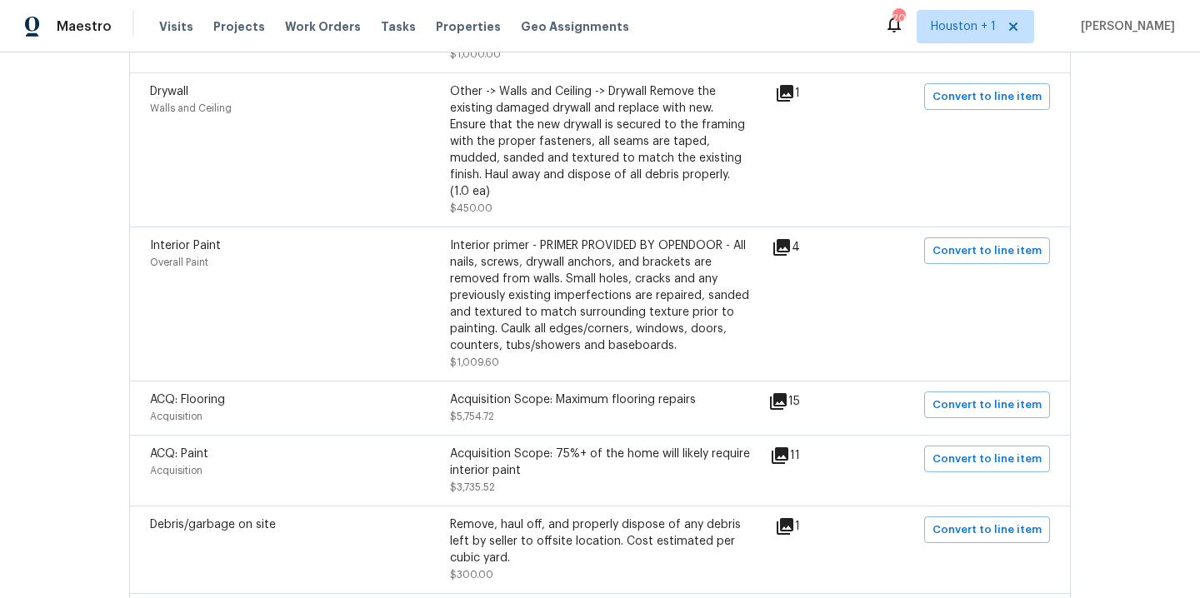
scroll to position [663, 0]
click at [774, 454] on icon at bounding box center [780, 455] width 17 height 17
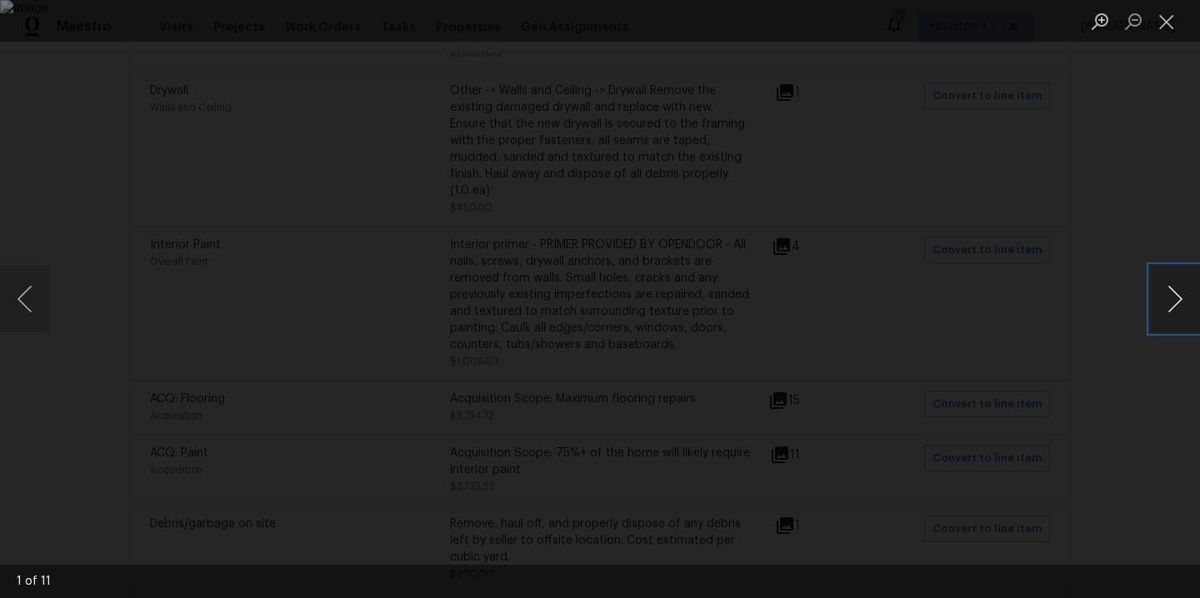
click at [1192, 306] on button "Next image" at bounding box center [1175, 299] width 50 height 67
click at [1184, 307] on button "Next image" at bounding box center [1175, 299] width 50 height 67
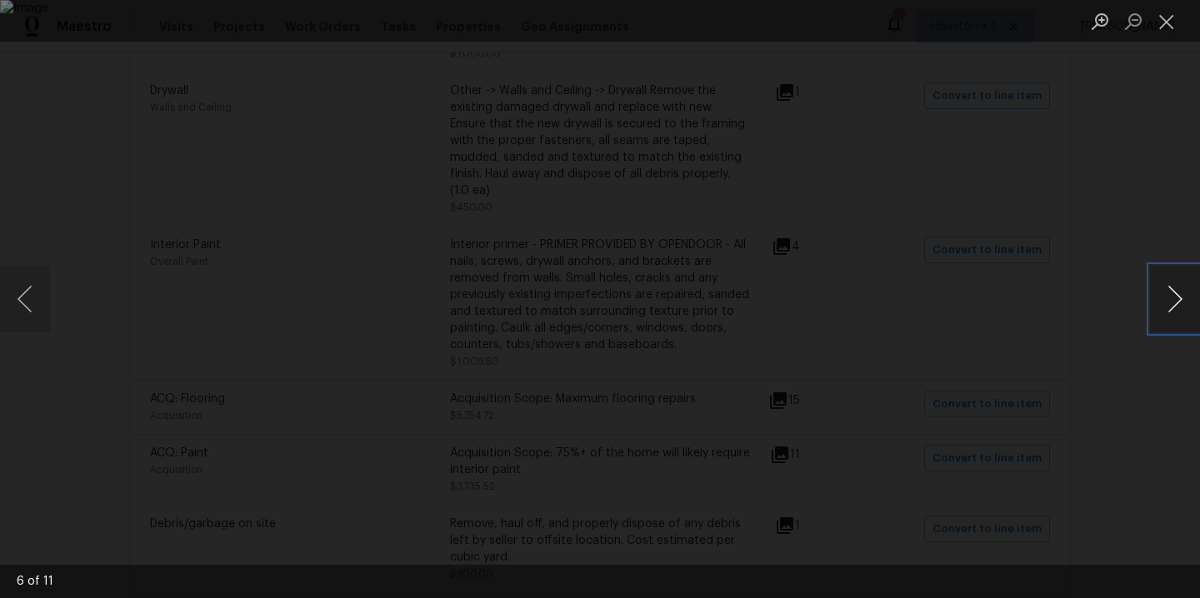
click at [1184, 307] on button "Next image" at bounding box center [1175, 299] width 50 height 67
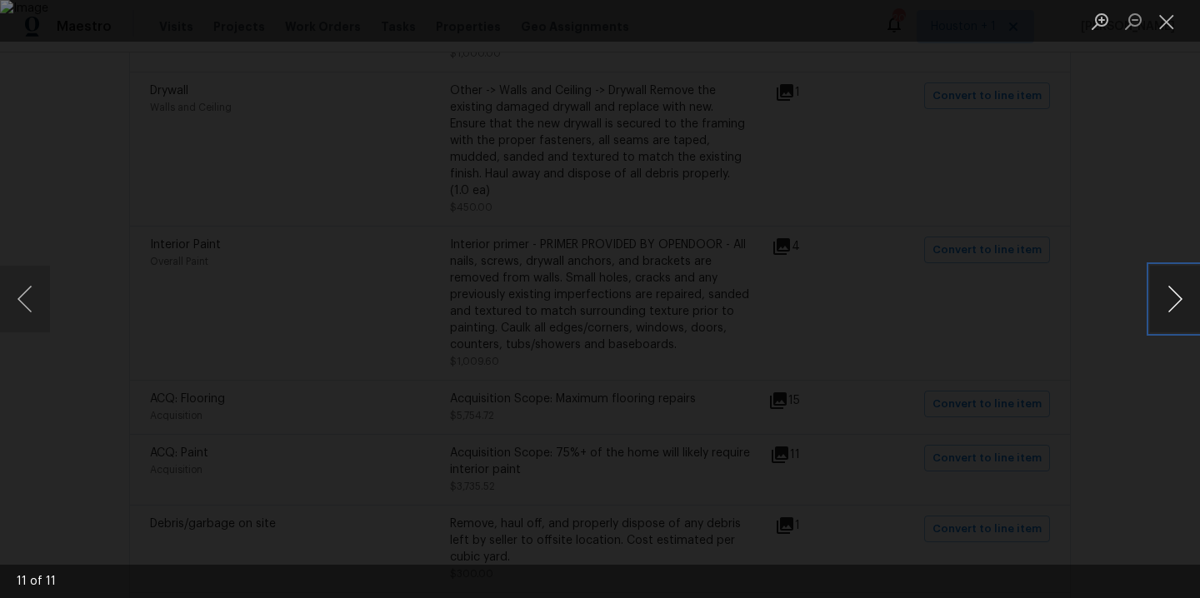
click at [1184, 307] on button "Next image" at bounding box center [1175, 299] width 50 height 67
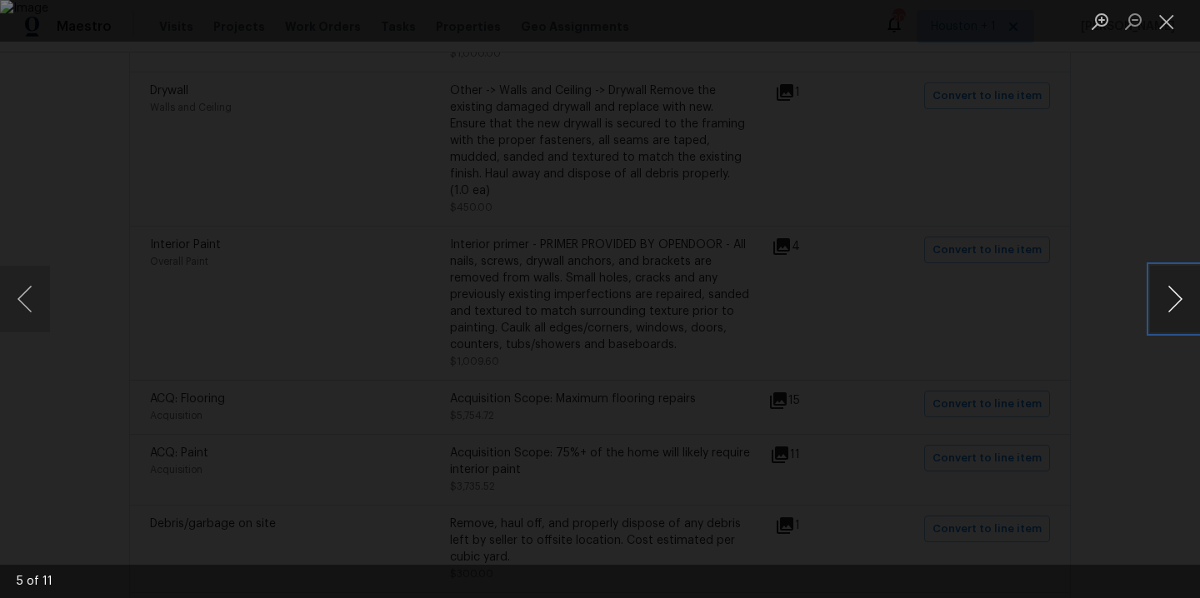
click at [1184, 307] on button "Next image" at bounding box center [1175, 299] width 50 height 67
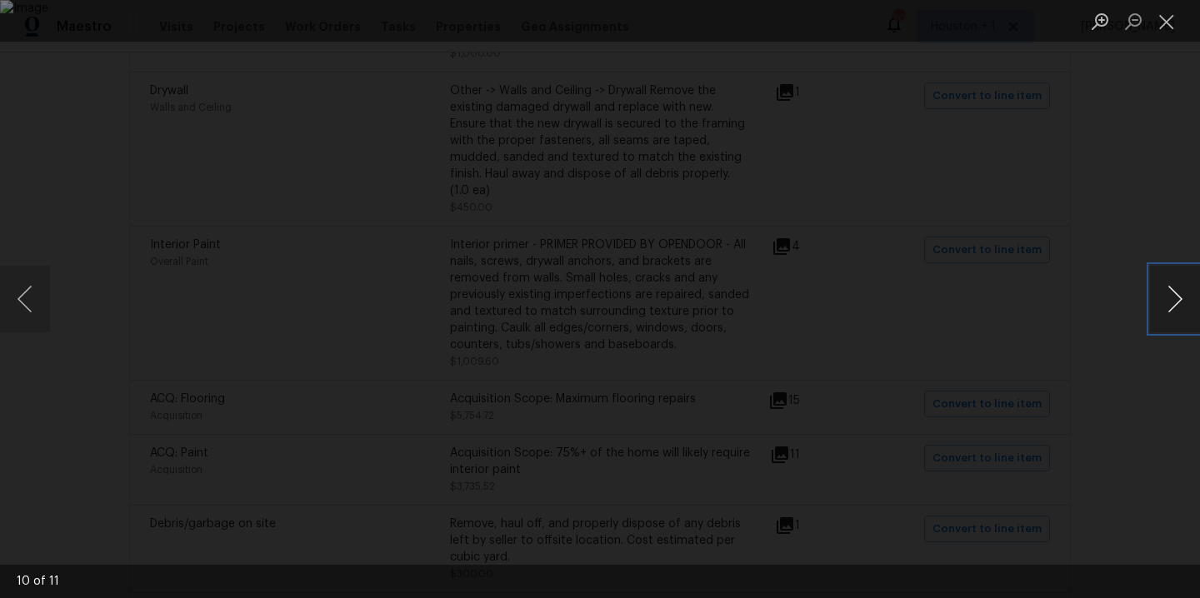
click at [1184, 307] on button "Next image" at bounding box center [1175, 299] width 50 height 67
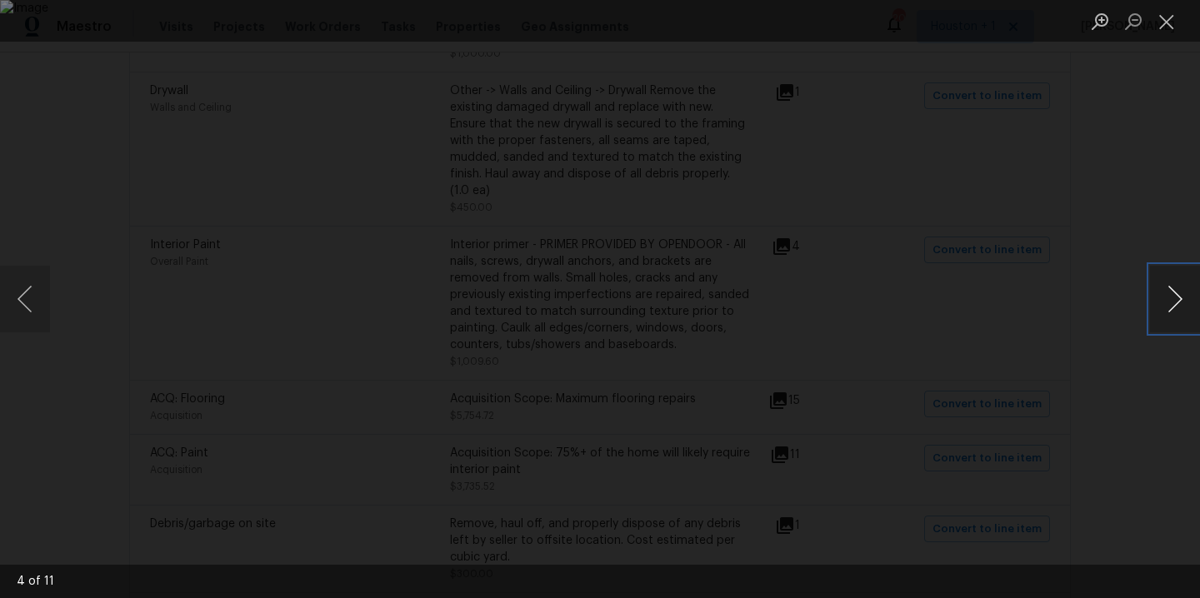
click at [1184, 307] on button "Next image" at bounding box center [1175, 299] width 50 height 67
click at [1133, 201] on div "Lightbox" at bounding box center [600, 299] width 1200 height 598
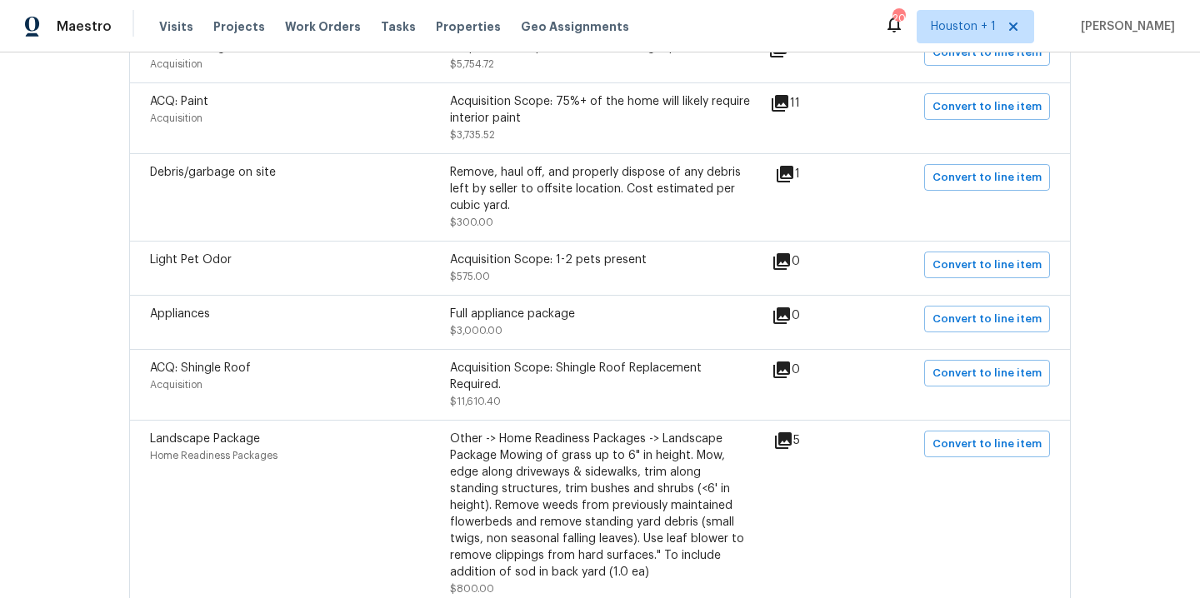
scroll to position [1128, 0]
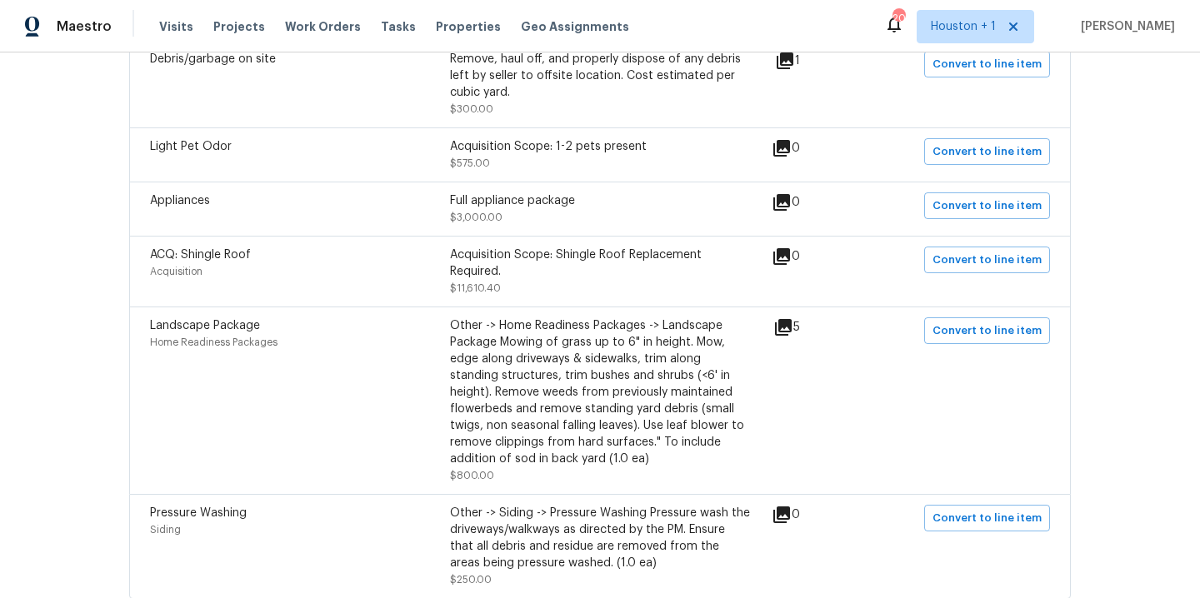
click at [792, 343] on div "5" at bounding box center [813, 401] width 80 height 167
click at [785, 333] on icon at bounding box center [783, 327] width 17 height 17
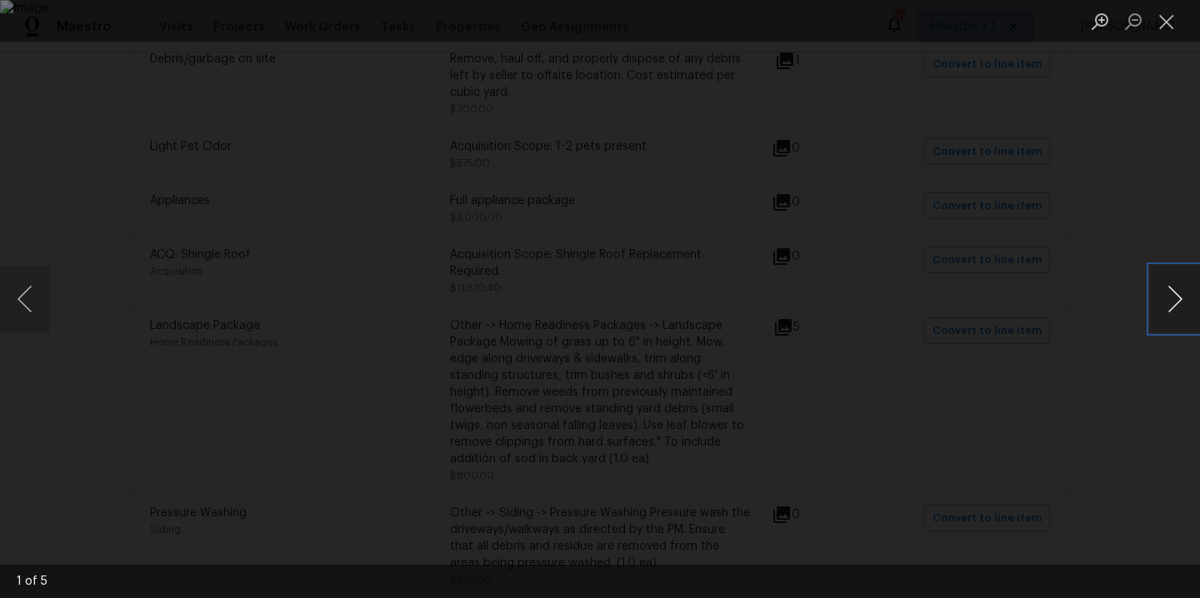
click at [1177, 307] on button "Next image" at bounding box center [1175, 299] width 50 height 67
click at [1173, 307] on button "Next image" at bounding box center [1175, 299] width 50 height 67
click at [1159, 294] on button "Next image" at bounding box center [1175, 299] width 50 height 67
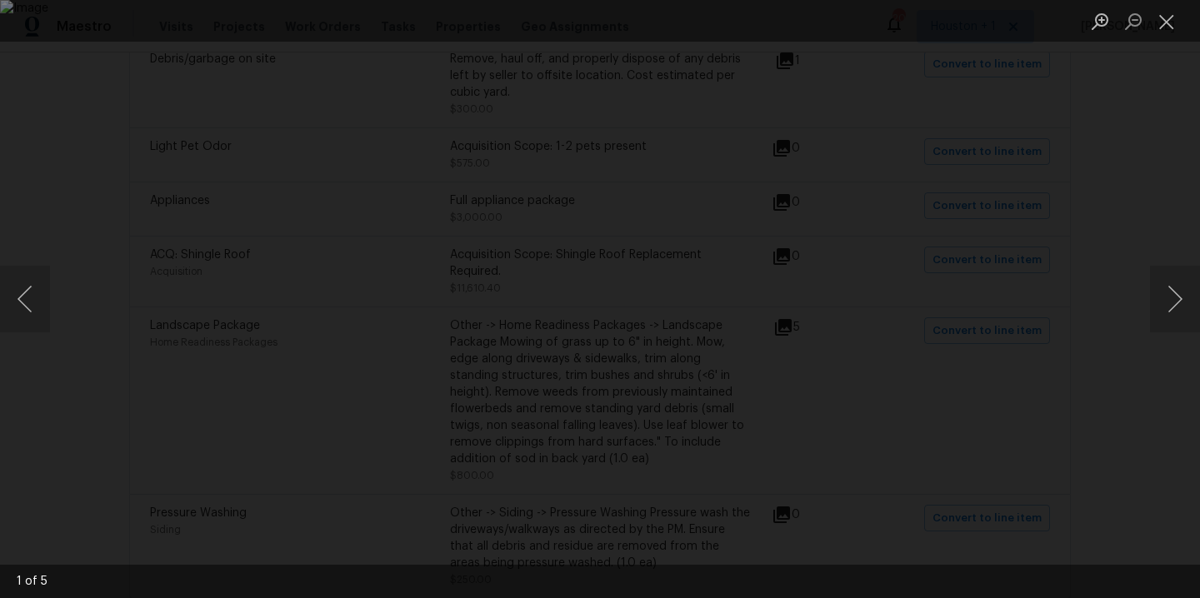
click at [1110, 159] on div "Lightbox" at bounding box center [600, 299] width 1200 height 598
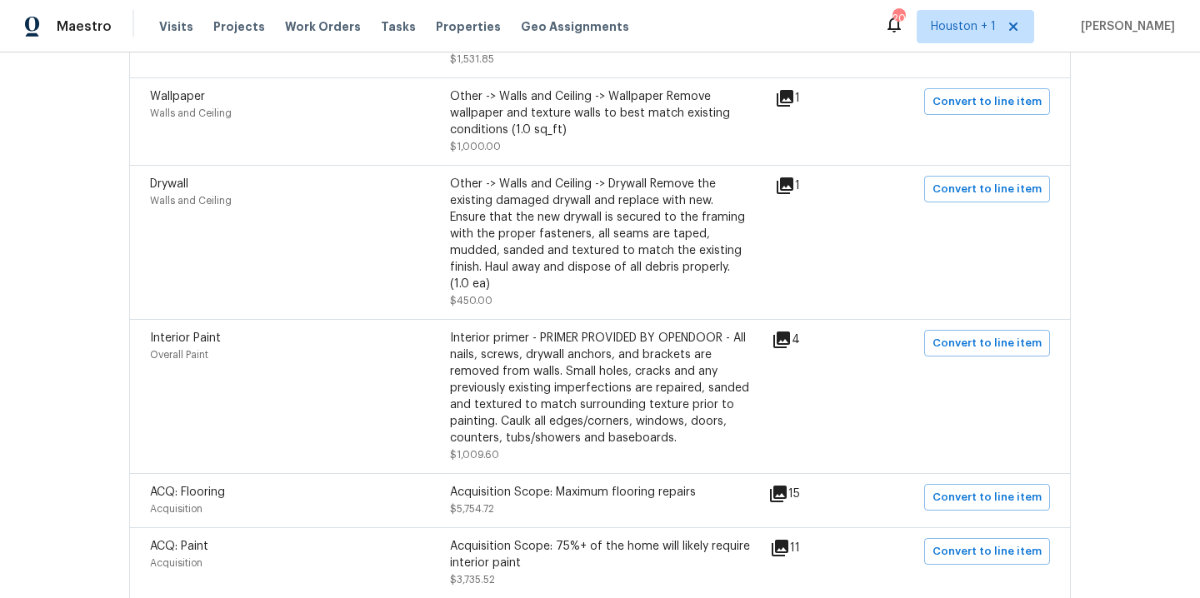
scroll to position [0, 0]
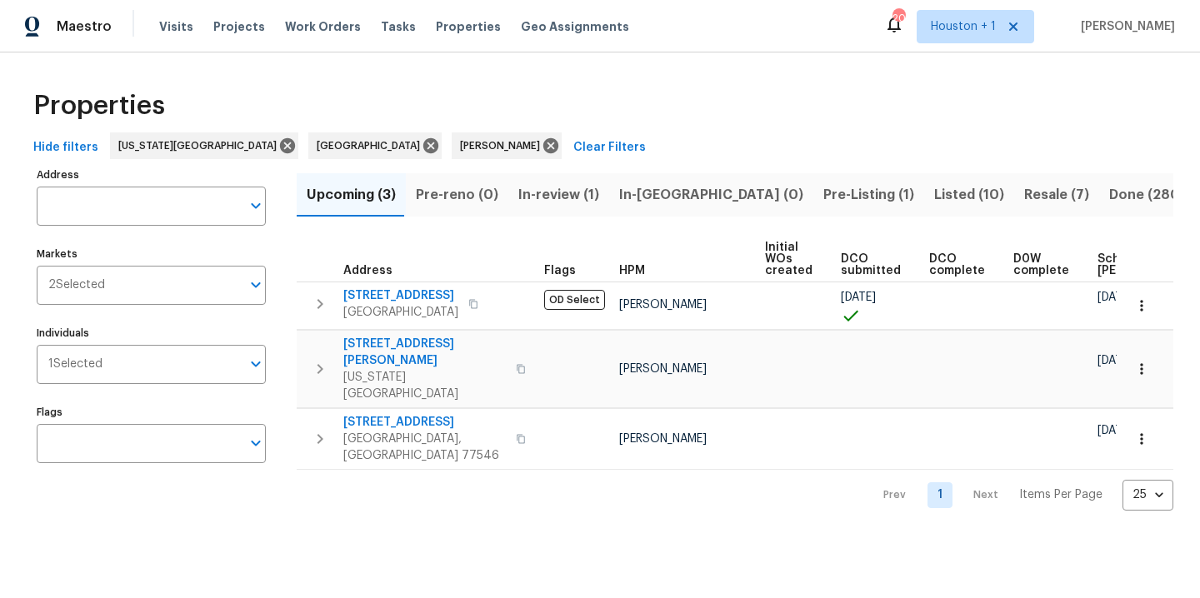
click at [555, 190] on span "In-review (1)" at bounding box center [558, 194] width 81 height 23
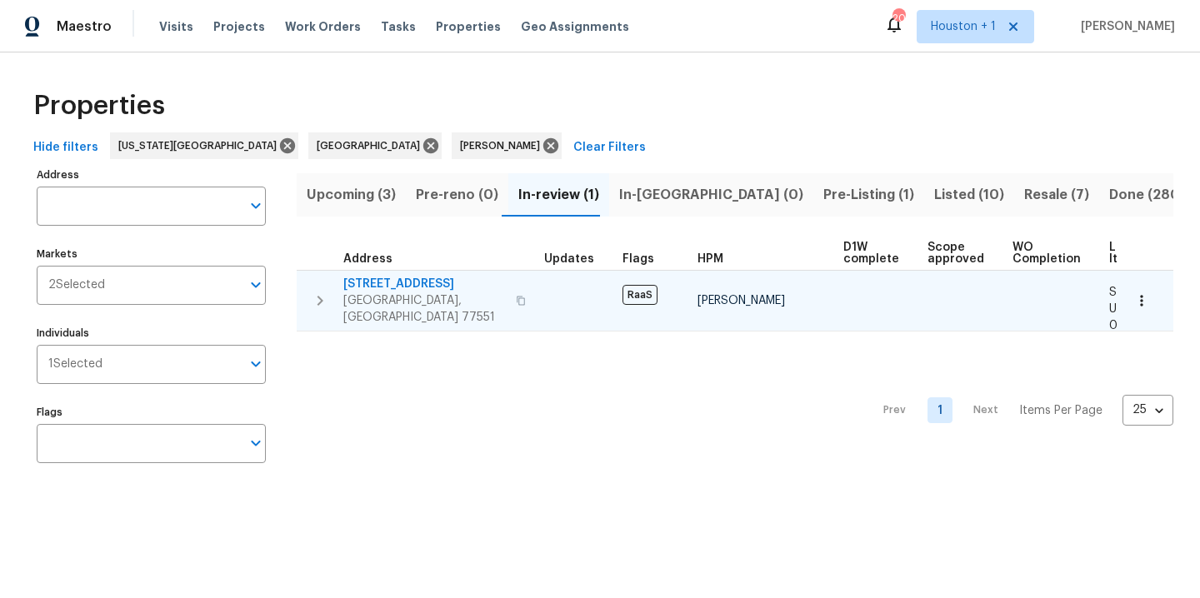
click at [383, 280] on span "[STREET_ADDRESS]" at bounding box center [424, 284] width 163 height 17
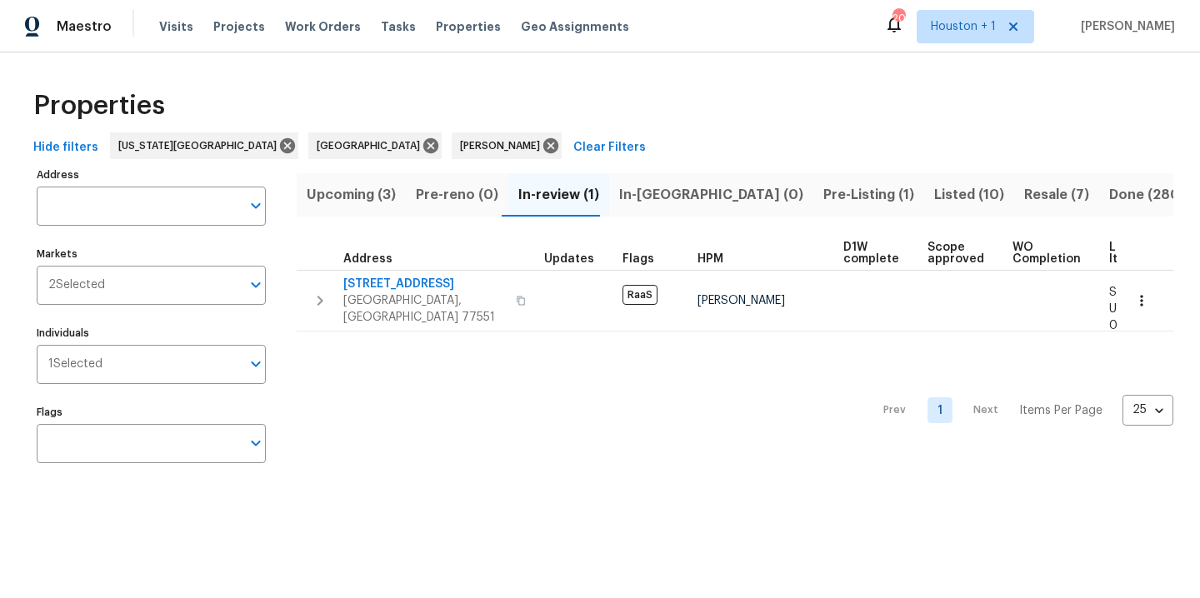
click at [673, 46] on div "Maestro Visits Projects Work Orders Tasks Properties Geo Assignments 20 Houston…" at bounding box center [600, 26] width 1200 height 53
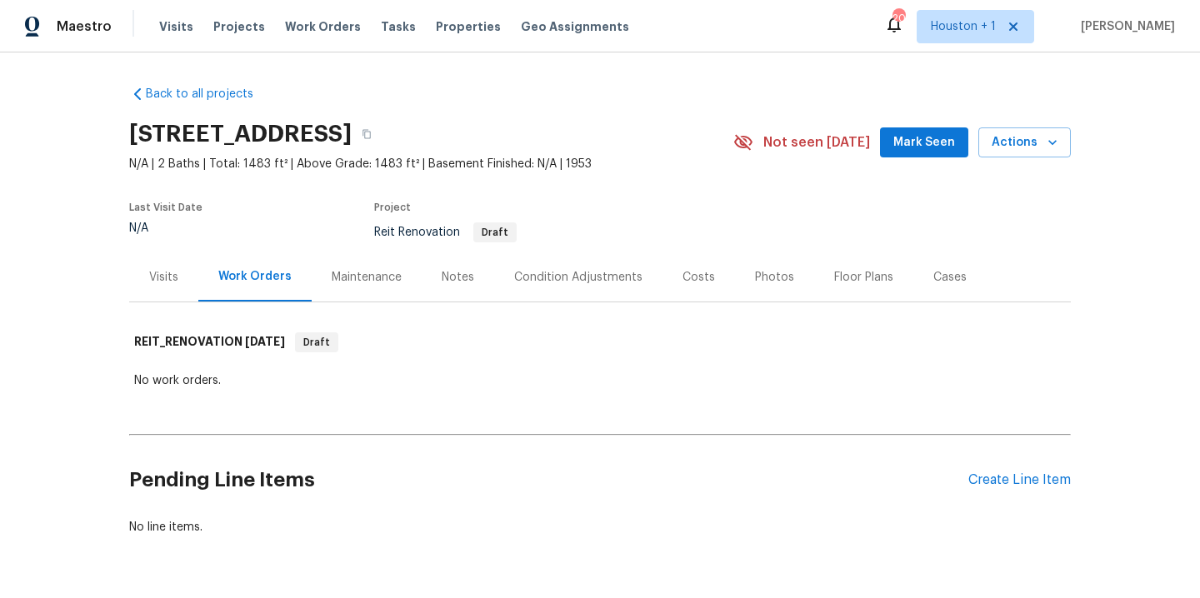
click at [459, 275] on div "Notes" at bounding box center [458, 277] width 33 height 17
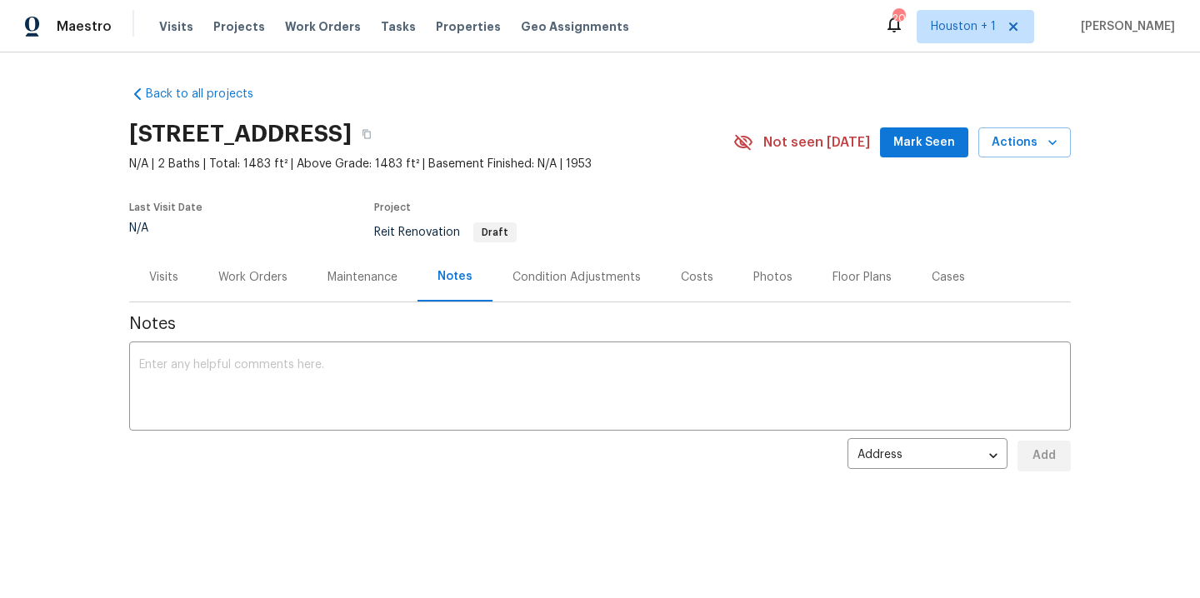
click at [371, 278] on div "Maintenance" at bounding box center [363, 277] width 70 height 17
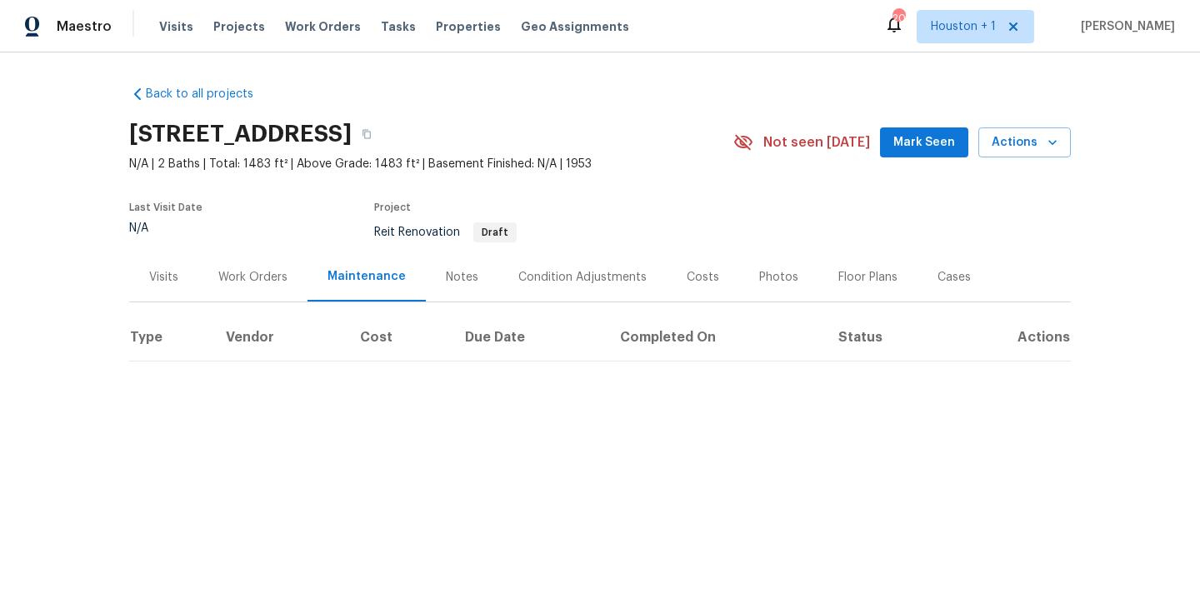
click at [240, 280] on div "Work Orders" at bounding box center [252, 277] width 69 height 17
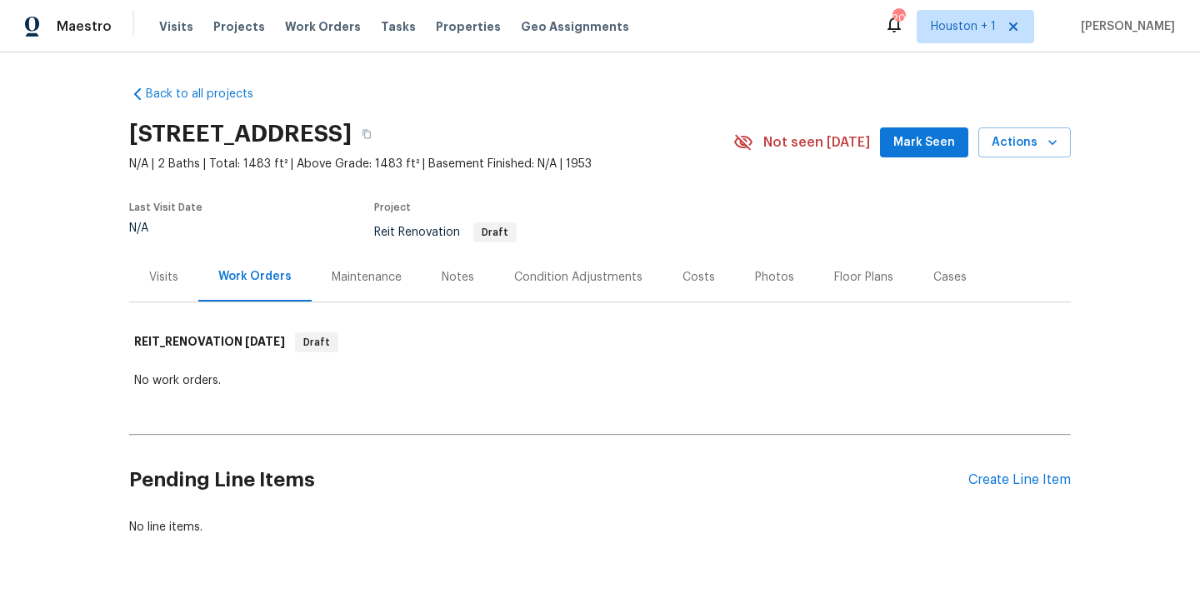
click at [149, 283] on div "Visits" at bounding box center [163, 277] width 29 height 17
